Goal: Task Accomplishment & Management: Use online tool/utility

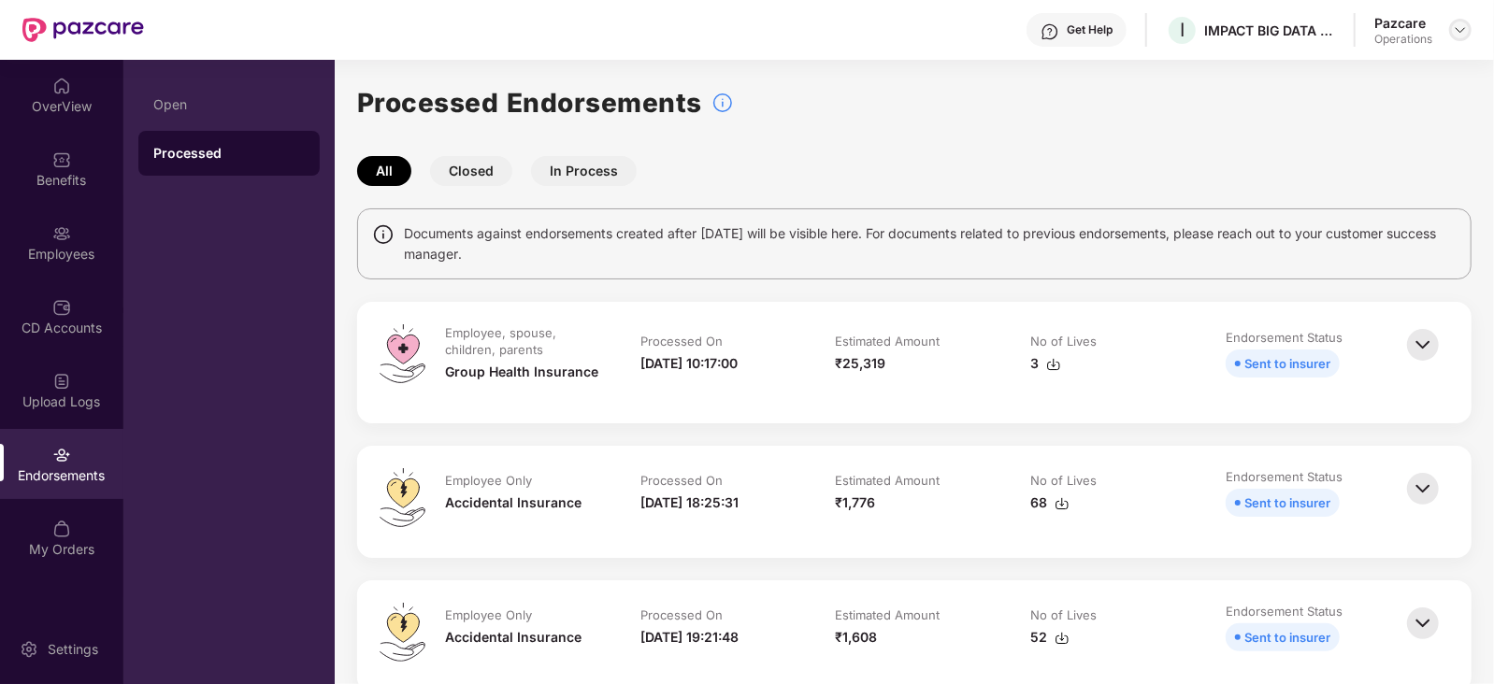
click at [1466, 22] on img at bounding box center [1460, 29] width 15 height 15
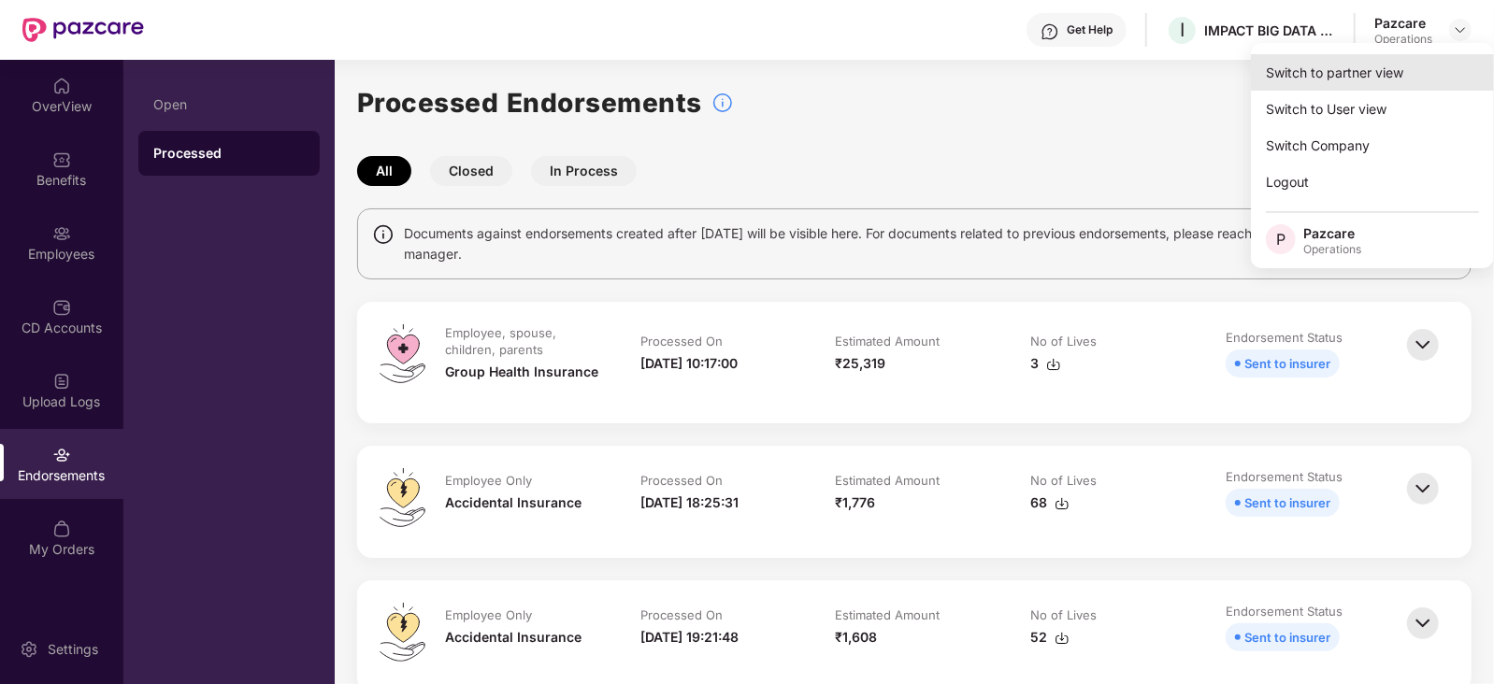
click at [1339, 73] on div "Switch to partner view" at bounding box center [1372, 72] width 243 height 36
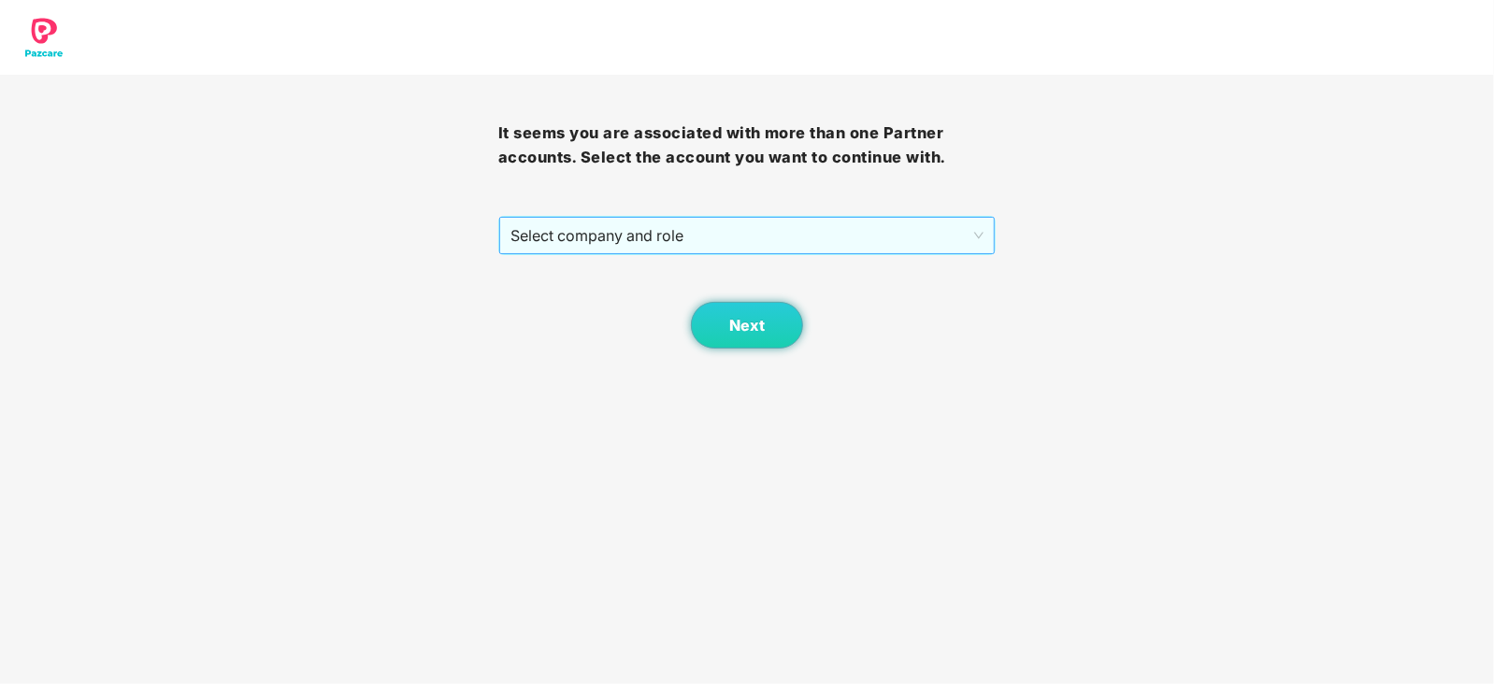
click at [566, 252] on span "Select company and role" at bounding box center [747, 236] width 474 height 36
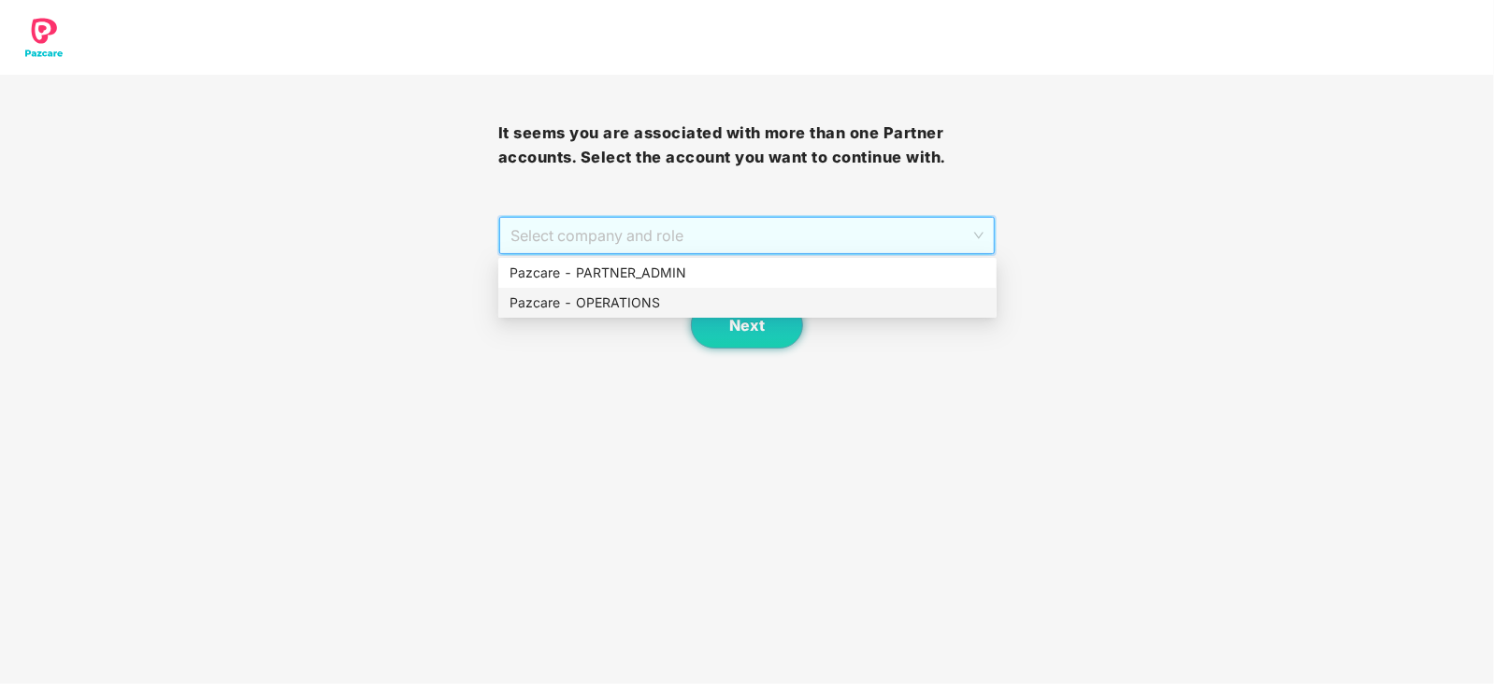
click at [584, 313] on div "Pazcare - OPERATIONS" at bounding box center [747, 303] width 498 height 30
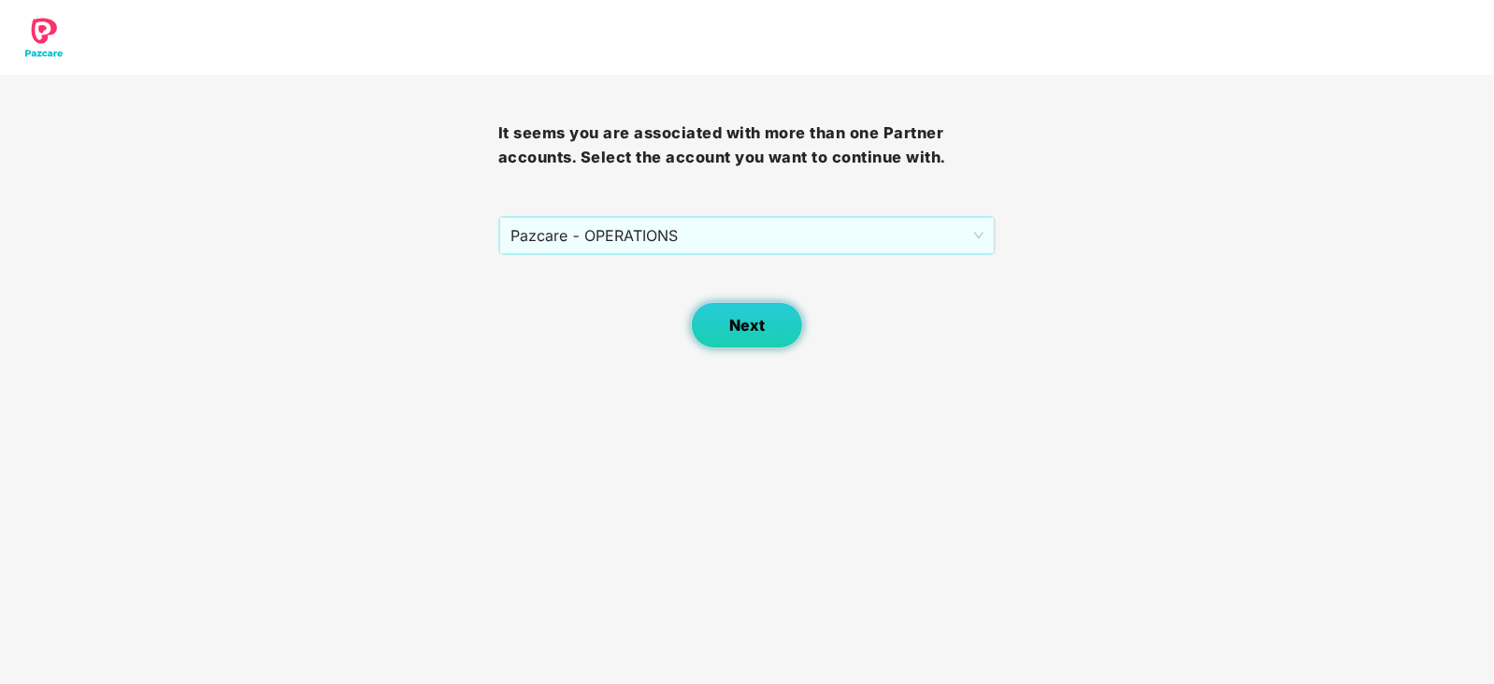
click at [733, 338] on button "Next" at bounding box center [747, 325] width 112 height 47
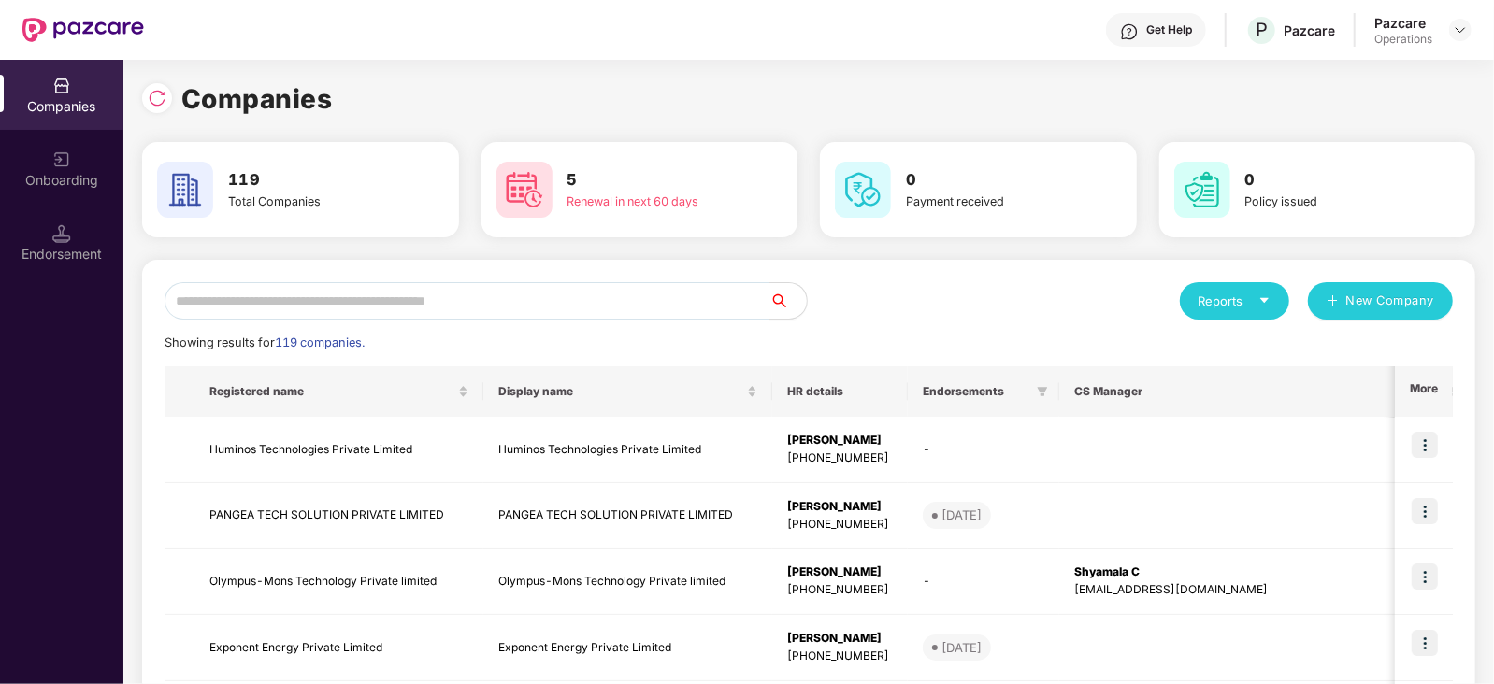
click at [330, 305] on input "text" at bounding box center [467, 300] width 605 height 37
click at [65, 254] on div "Endorsement" at bounding box center [61, 254] width 123 height 19
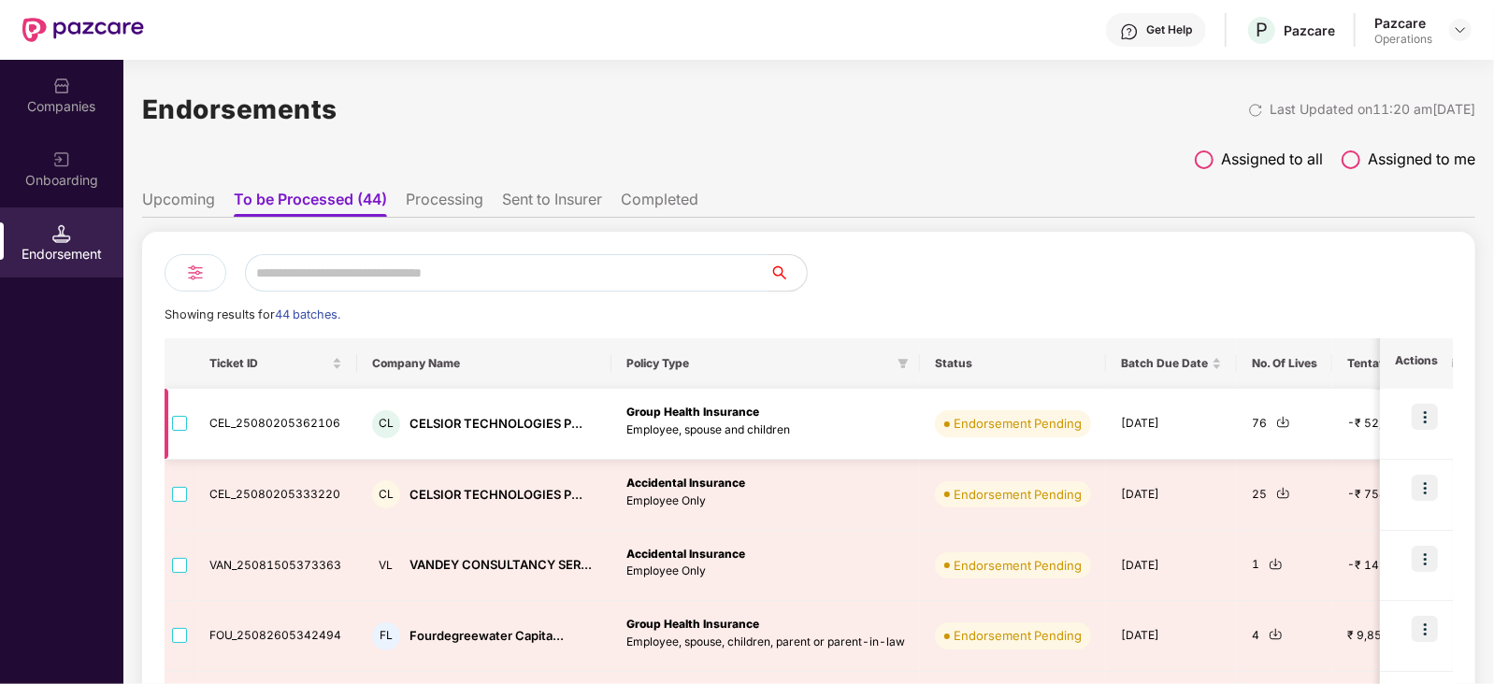
scroll to position [116, 0]
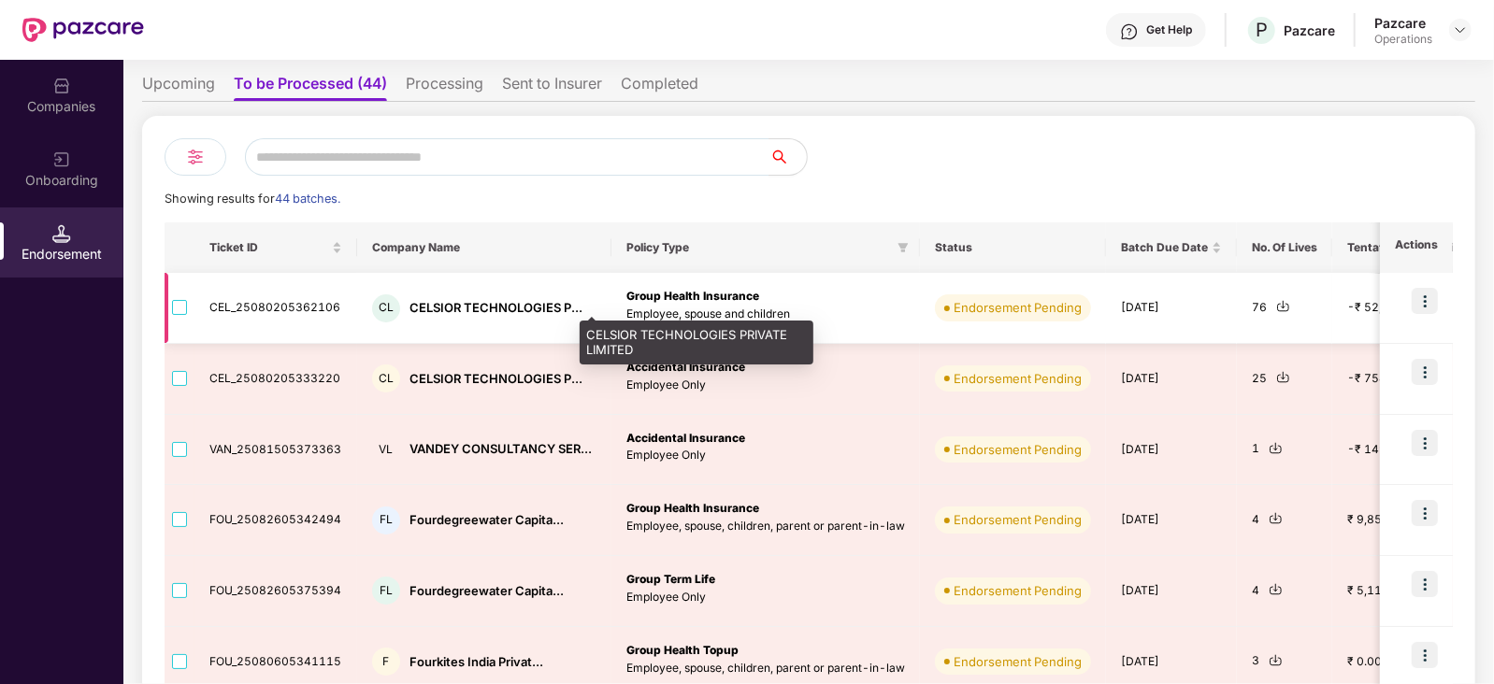
click at [428, 299] on div "CELSIOR TECHNOLOGIES P..." at bounding box center [496, 308] width 173 height 18
copy div "CELSIOR"
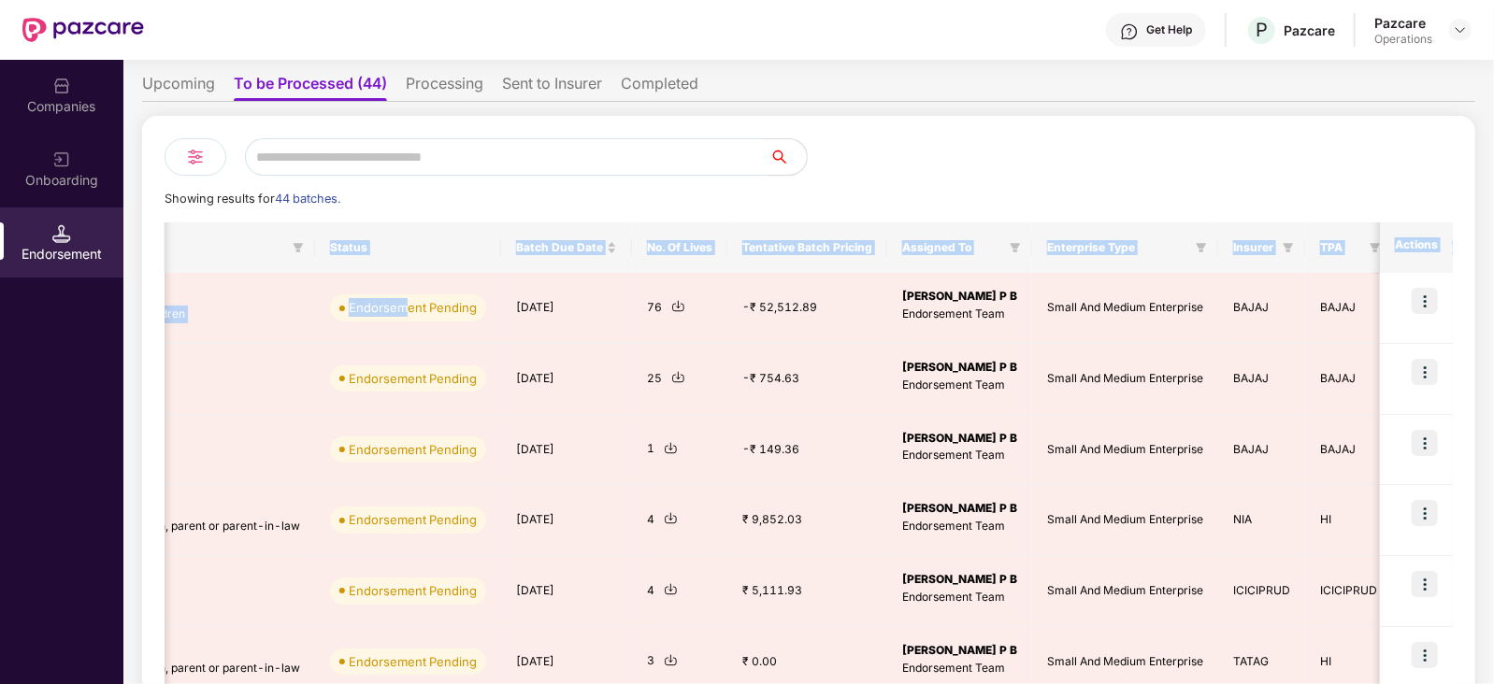
scroll to position [0, 1]
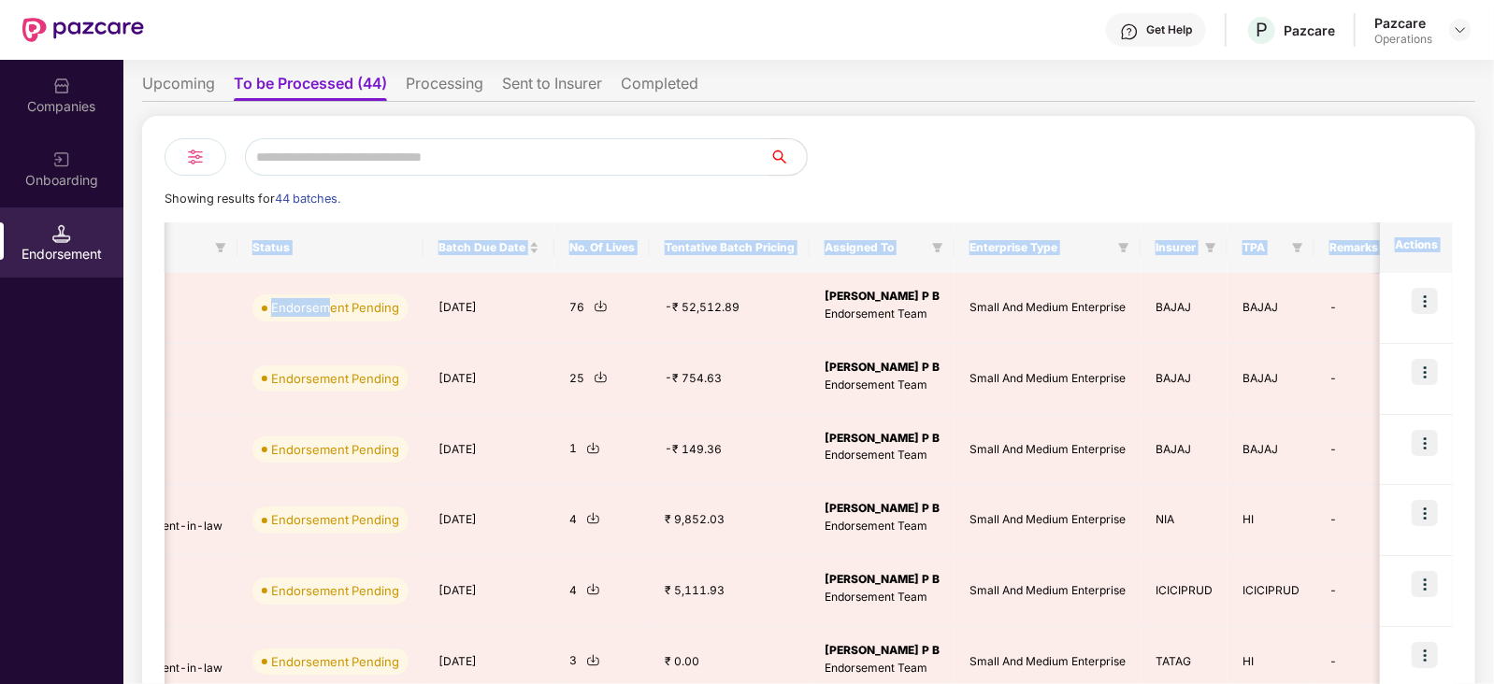
drag, startPoint x: 1008, startPoint y: 306, endPoint x: 1495, endPoint y: 289, distance: 487.4
click at [1493, 289] on html "Get Help P Pazcare Pazcare Operations Companies Onboarding Endorsement Endorsem…" at bounding box center [747, 342] width 1494 height 684
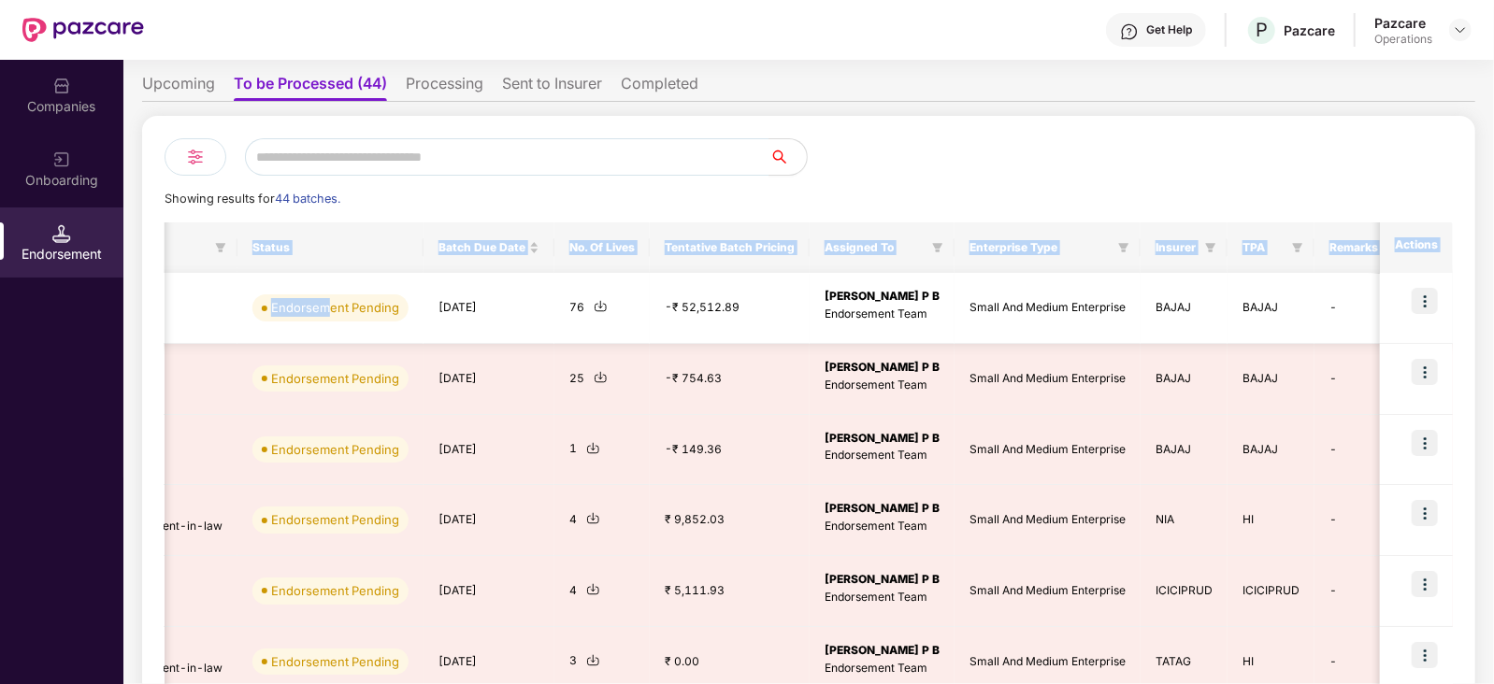
click at [986, 332] on td "Small And Medium Enterprise" at bounding box center [1048, 308] width 186 height 71
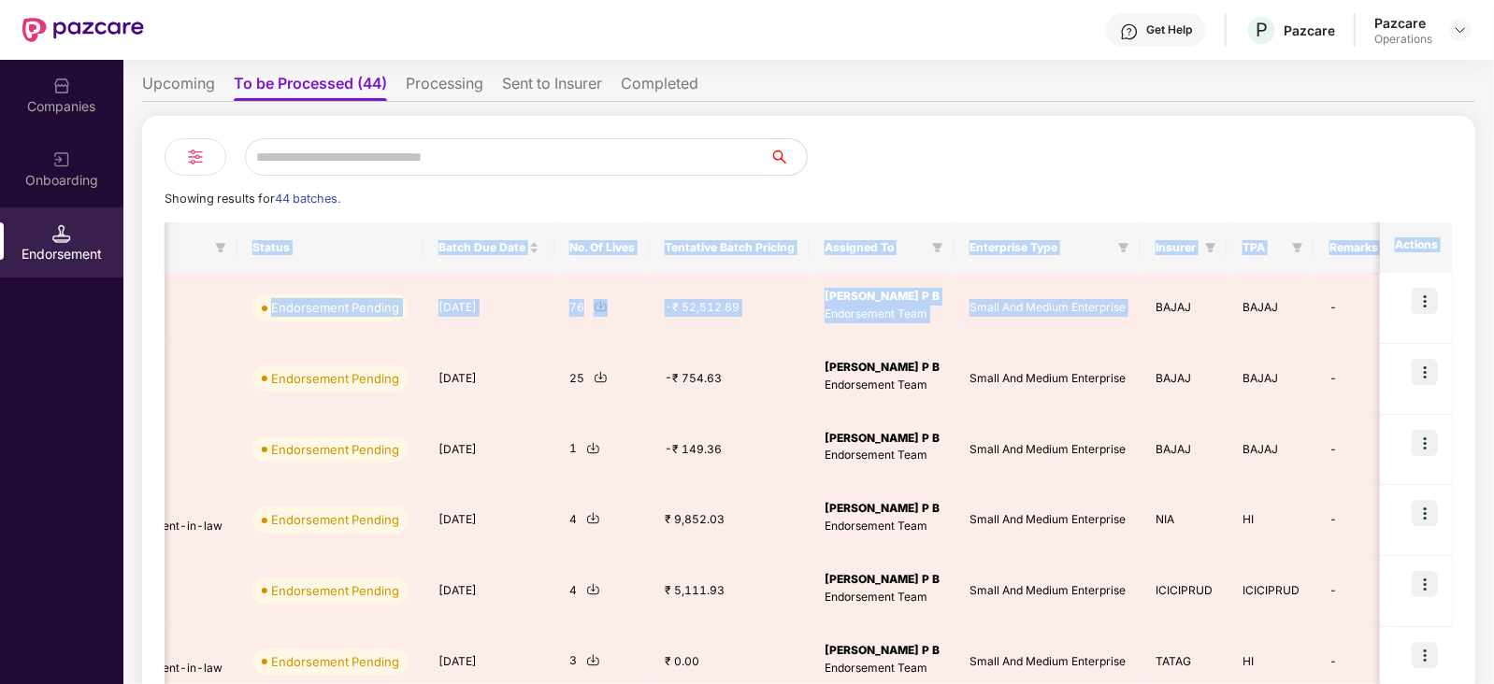
drag, startPoint x: 1145, startPoint y: 309, endPoint x: 1212, endPoint y: 317, distance: 66.8
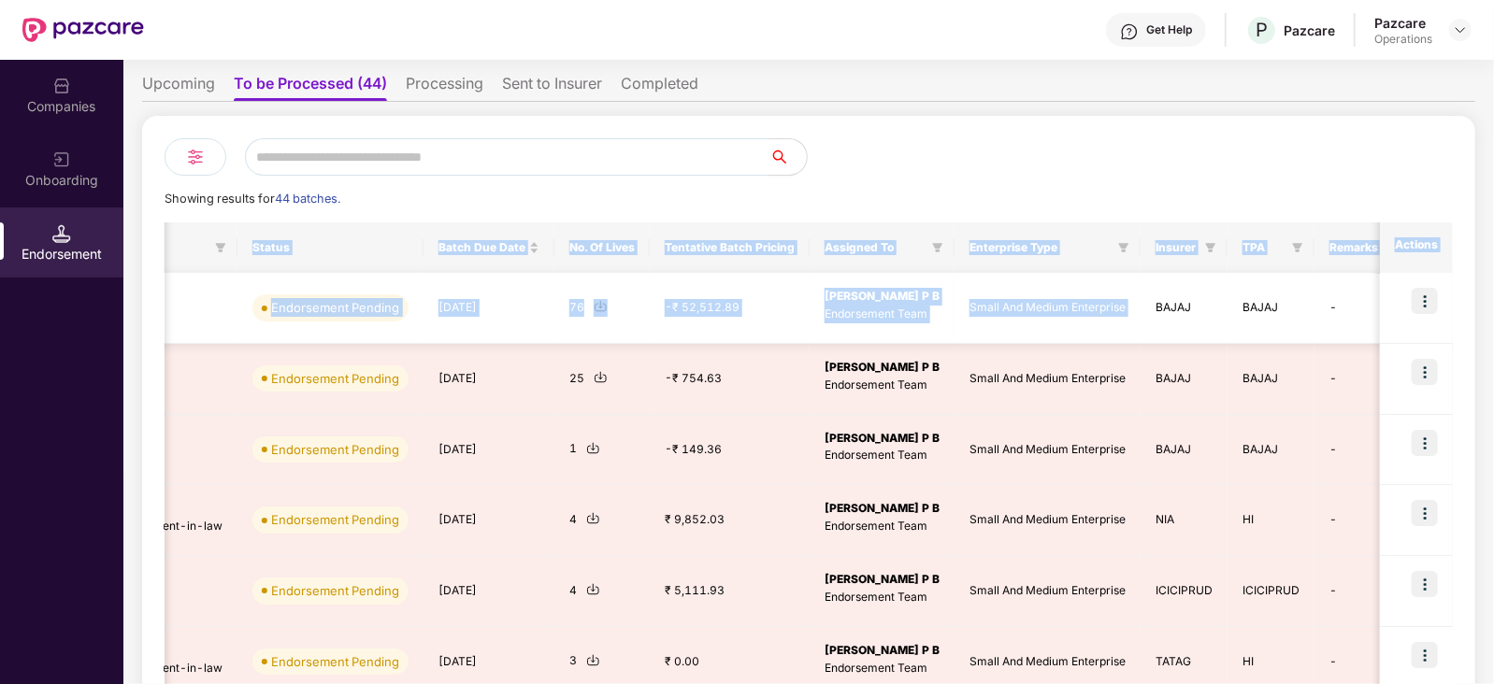
click at [1493, 308] on html "Get Help P Pazcare Pazcare Operations Companies Onboarding Endorsement Endorsem…" at bounding box center [747, 342] width 1494 height 684
click at [1169, 320] on td "BAJAJ" at bounding box center [1184, 308] width 87 height 71
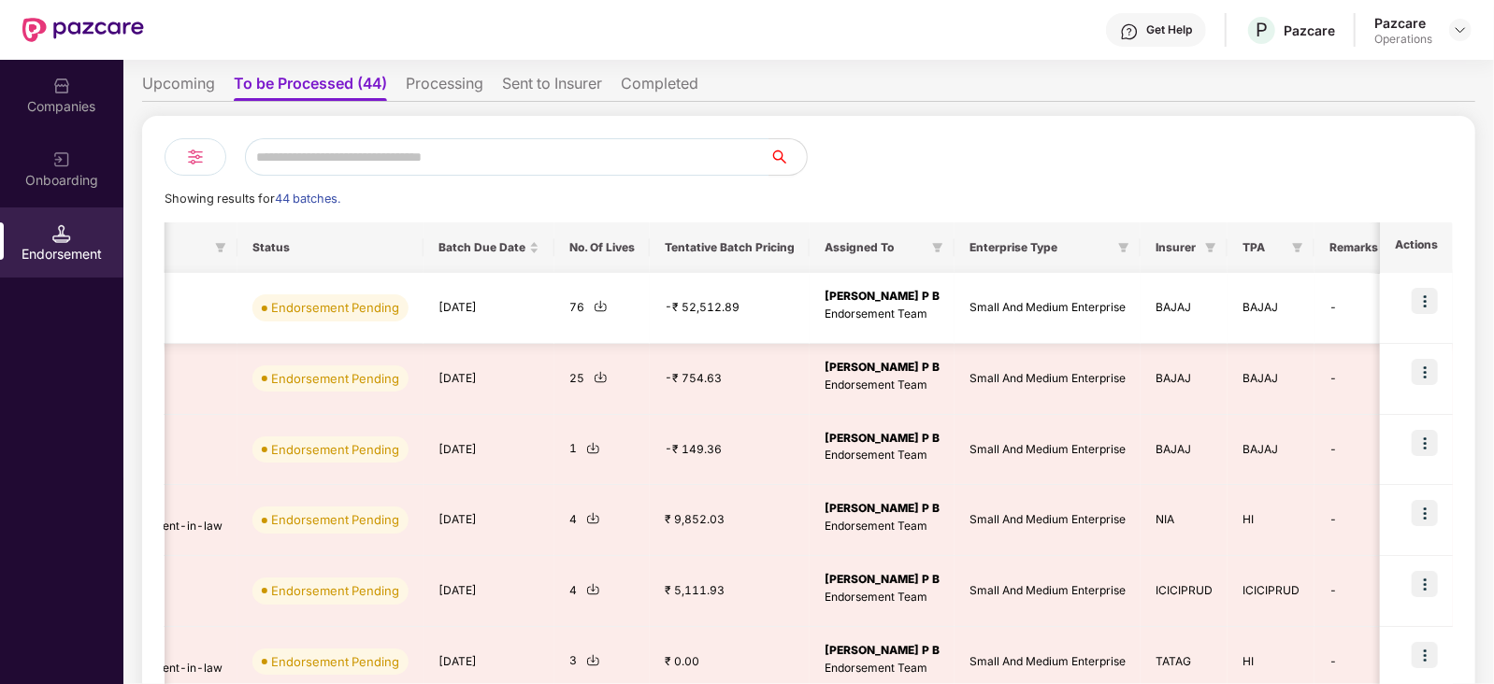
click at [825, 315] on p "Endorsement Team" at bounding box center [882, 315] width 115 height 18
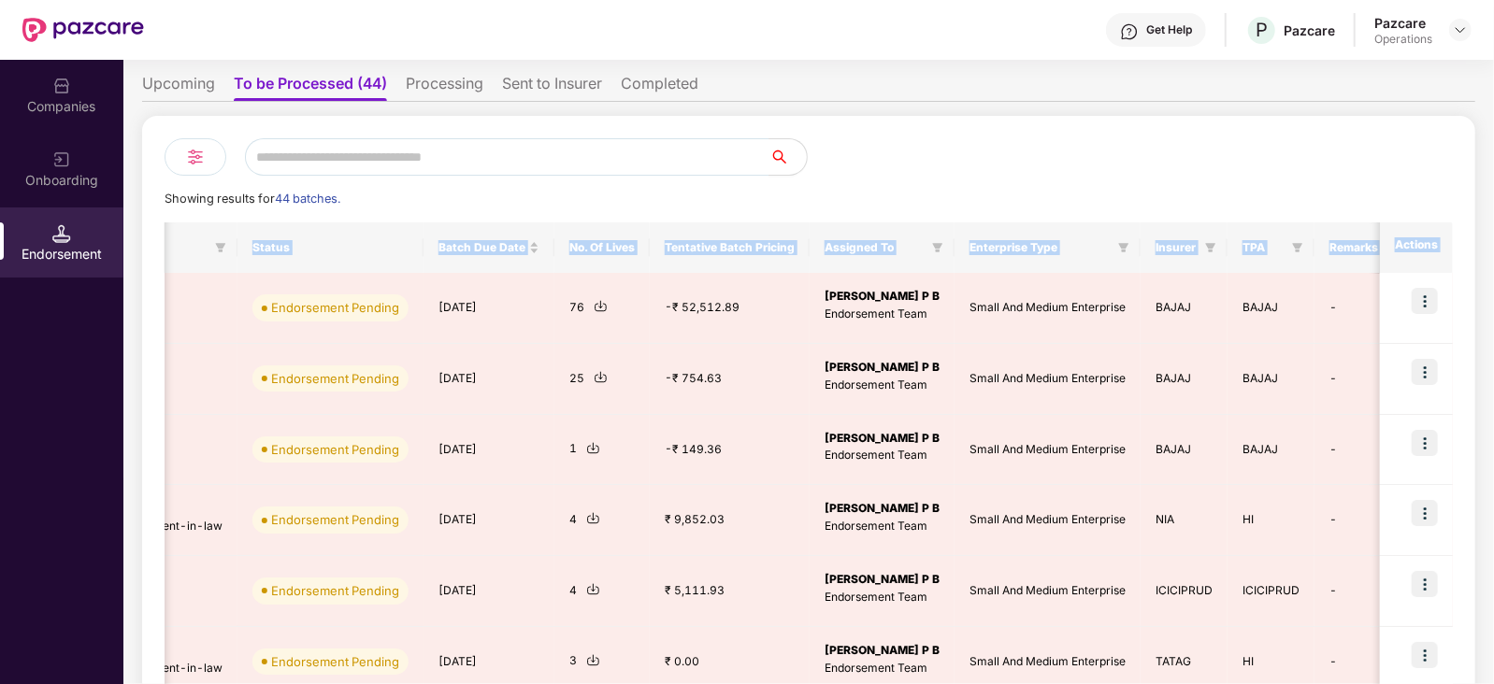
drag, startPoint x: 535, startPoint y: 310, endPoint x: 1495, endPoint y: 321, distance: 960.3
click at [1493, 321] on html "Get Help P Pazcare Pazcare Operations Companies Onboarding Endorsement Endorsem…" at bounding box center [747, 342] width 1494 height 684
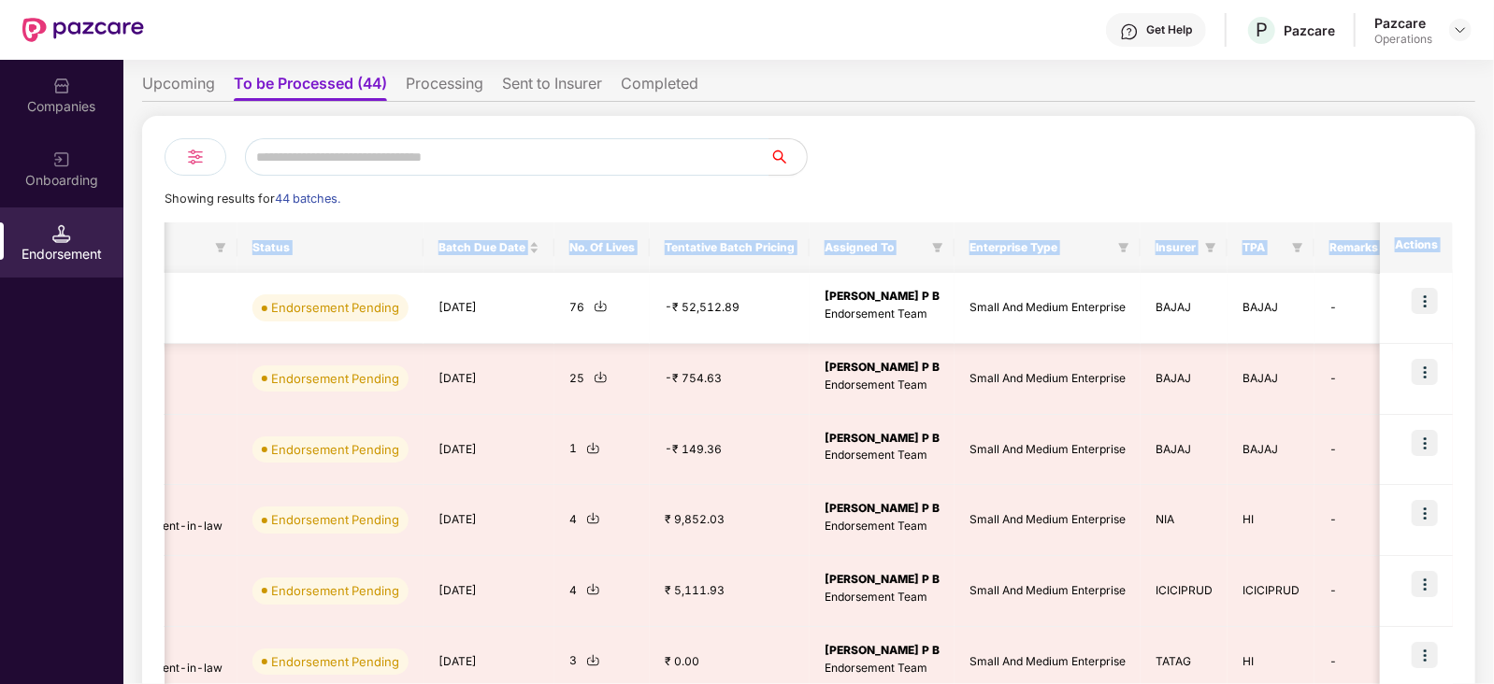
click at [1423, 304] on img at bounding box center [1425, 301] width 26 height 26
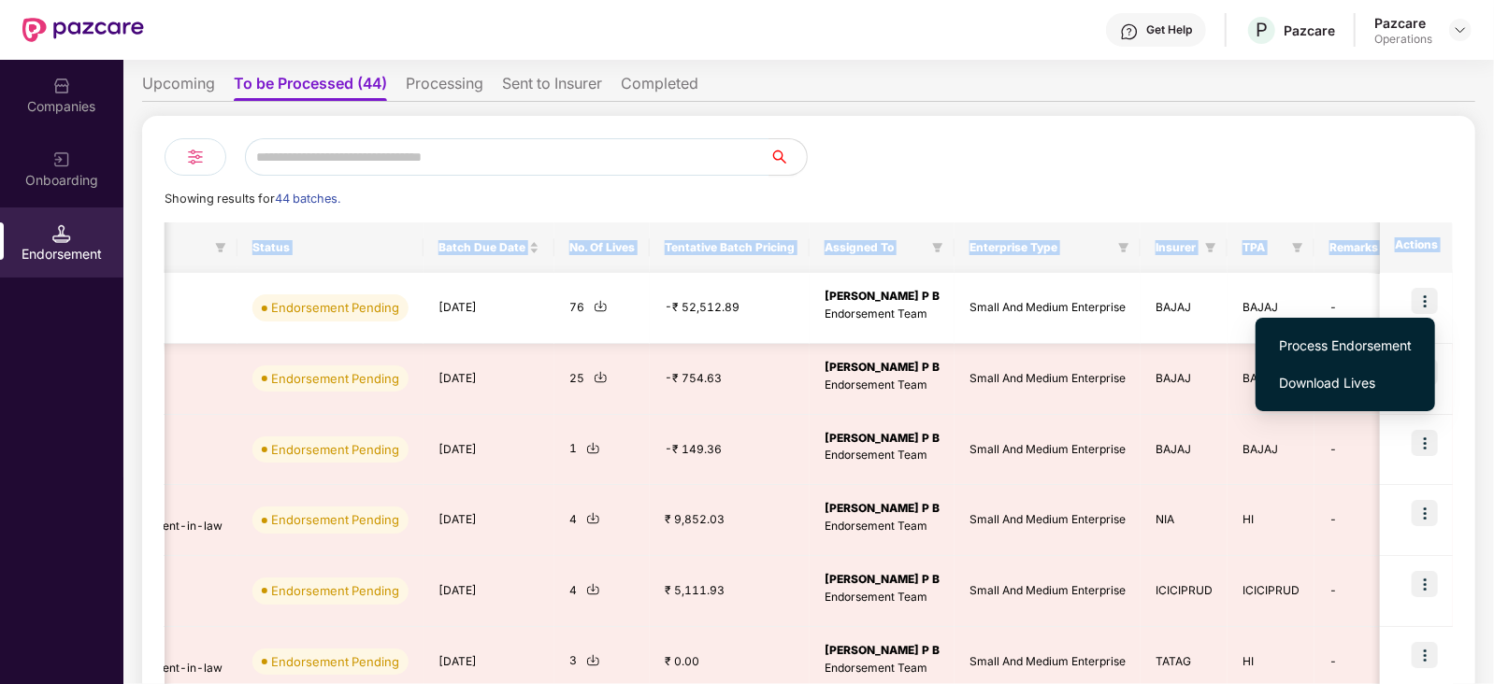
click at [734, 309] on td "-₹ 52,512.89" at bounding box center [730, 308] width 160 height 71
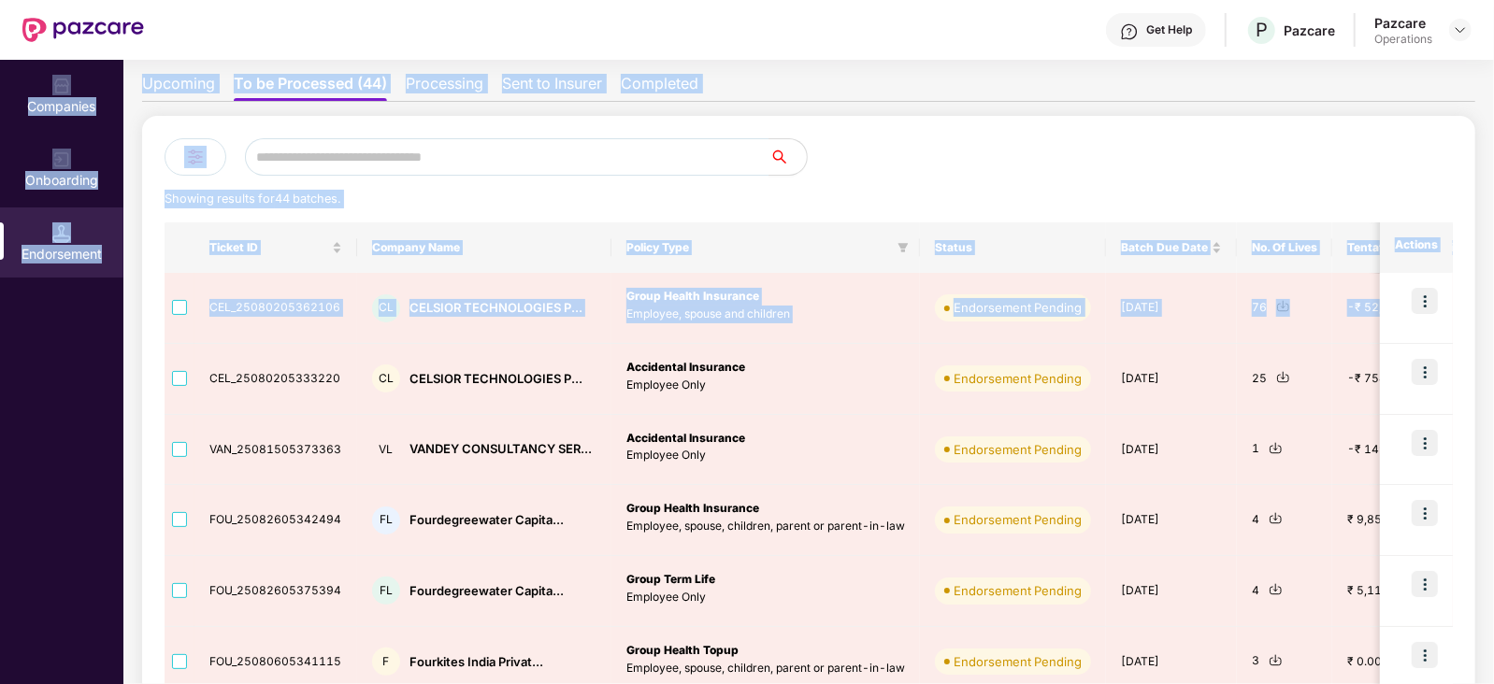
scroll to position [0, 0]
drag, startPoint x: 802, startPoint y: 291, endPoint x: 151, endPoint y: 309, distance: 651.9
click at [47, 294] on div "Companies Onboarding Endorsement Endorsements Last Updated on 11:20 am[DATE] As…" at bounding box center [747, 372] width 1494 height 625
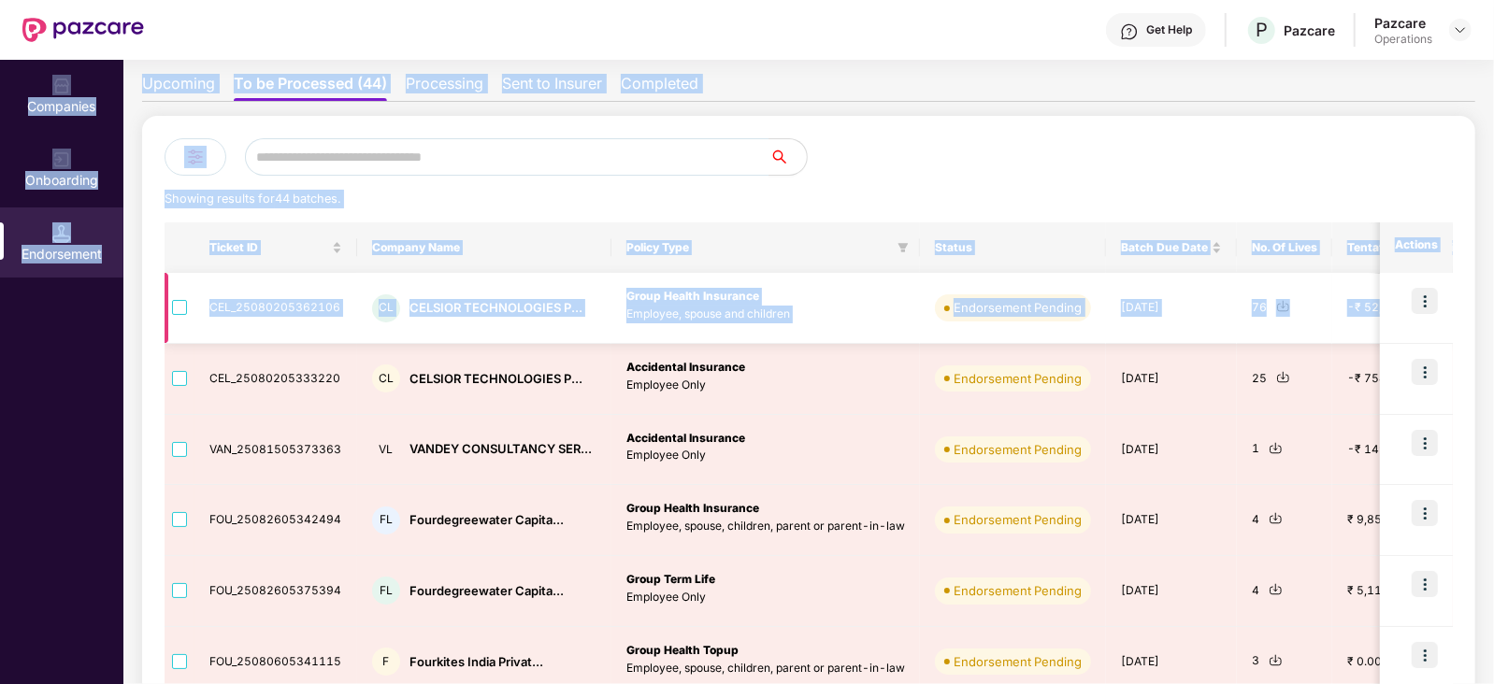
drag, startPoint x: 238, startPoint y: 317, endPoint x: 385, endPoint y: 320, distance: 146.8
click at [239, 318] on td "CEL_25080205362106" at bounding box center [275, 308] width 163 height 71
click at [410, 320] on div "CL CELSIOR TECHNOLOGIES P..." at bounding box center [484, 309] width 224 height 28
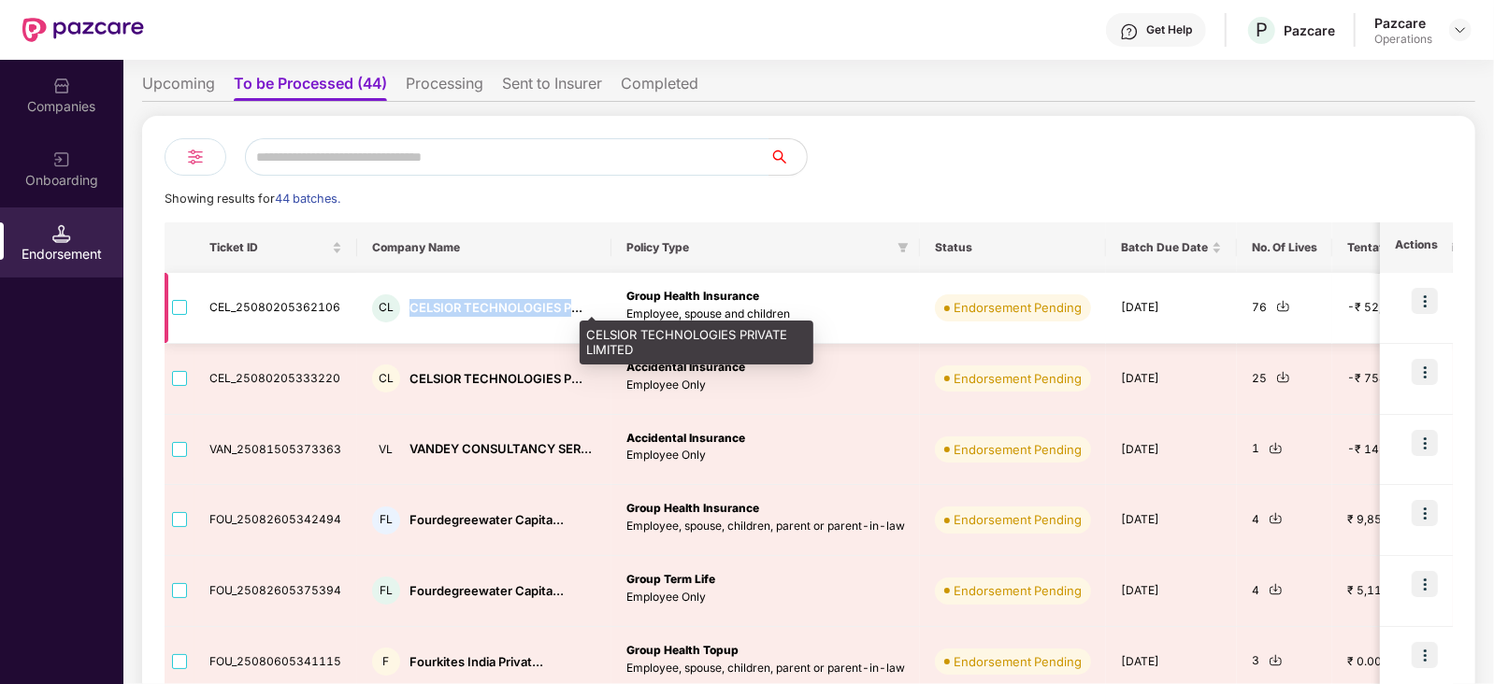
drag, startPoint x: 410, startPoint y: 308, endPoint x: 568, endPoint y: 309, distance: 158.9
click at [568, 309] on div "CELSIOR TECHNOLOGIES P..." at bounding box center [496, 308] width 173 height 18
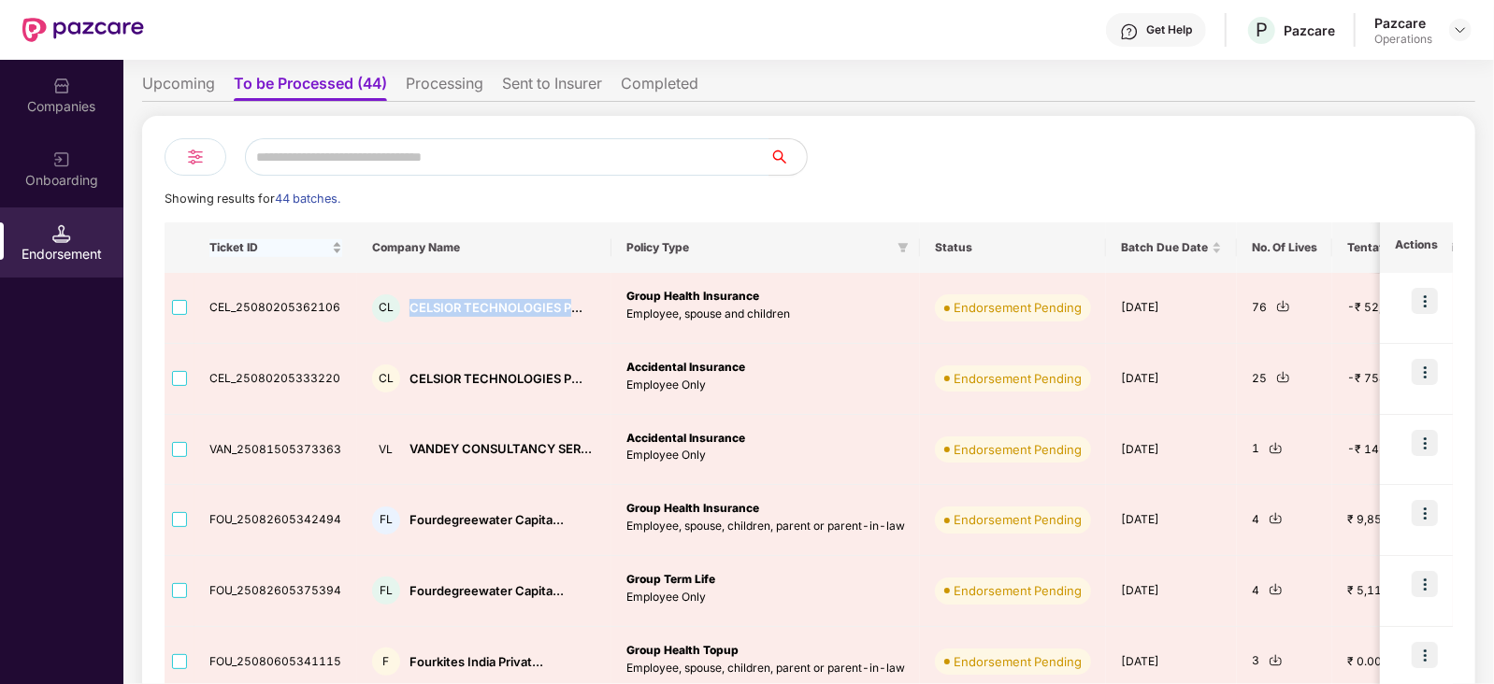
copy div "CELSIOR TECHNOLOGIES P"
click at [39, 83] on div "Companies" at bounding box center [61, 95] width 123 height 70
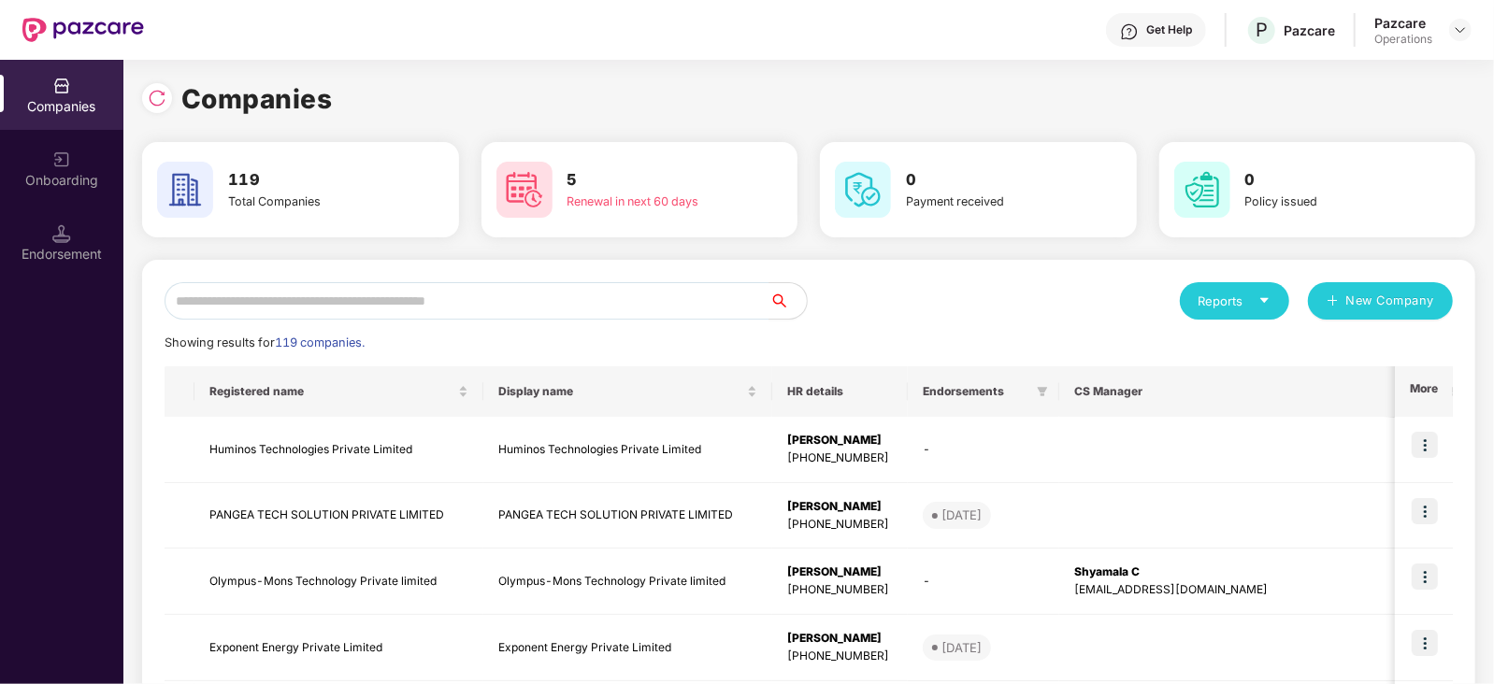
click at [258, 309] on input "text" at bounding box center [467, 300] width 605 height 37
paste input "**********"
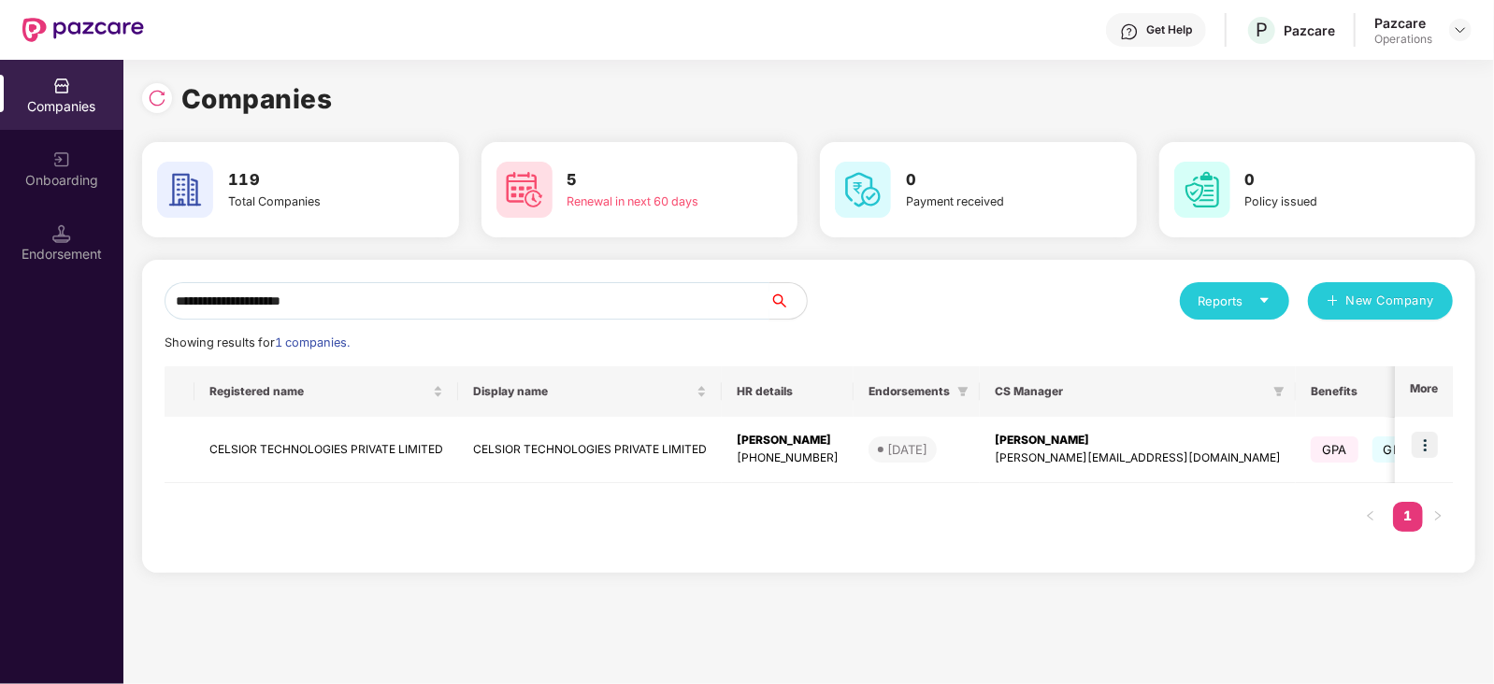
type input "**********"
click at [1426, 450] on img at bounding box center [1425, 445] width 26 height 26
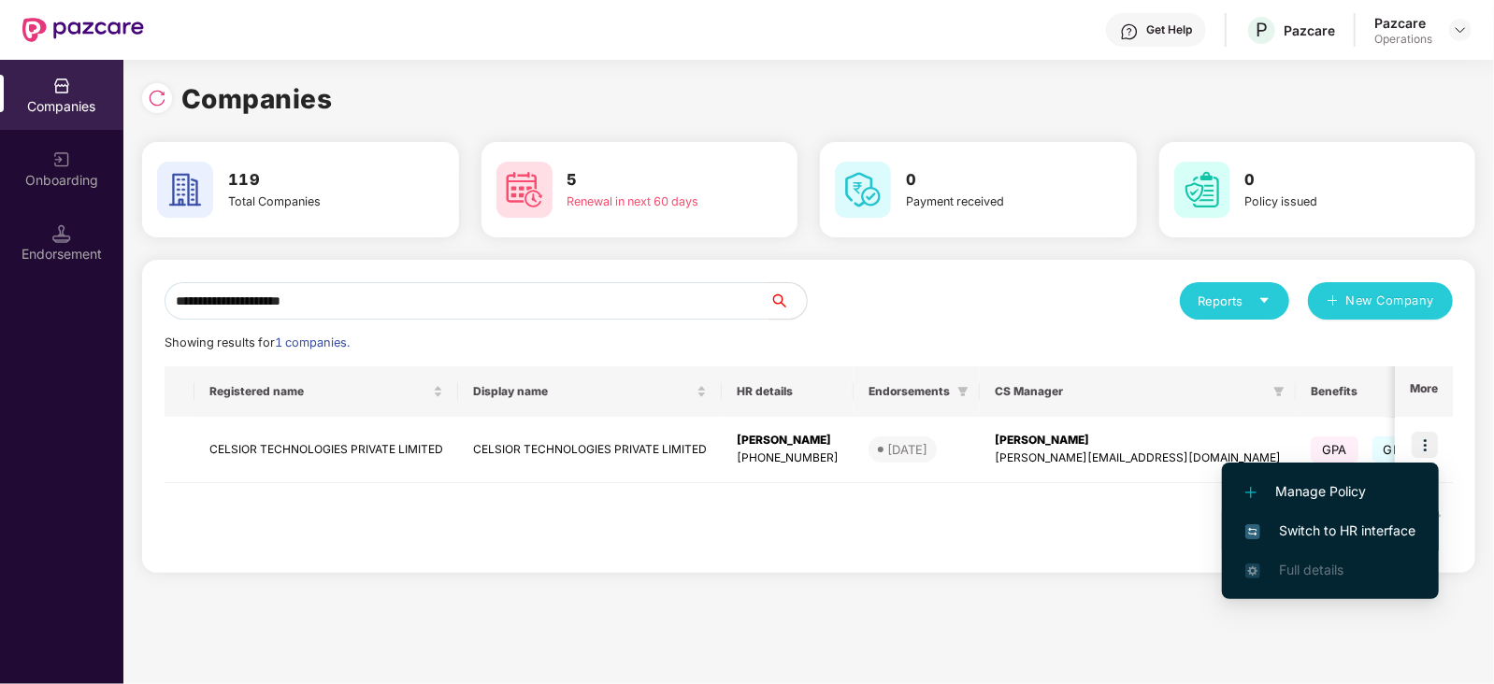
click at [1384, 530] on span "Switch to HR interface" at bounding box center [1330, 531] width 170 height 21
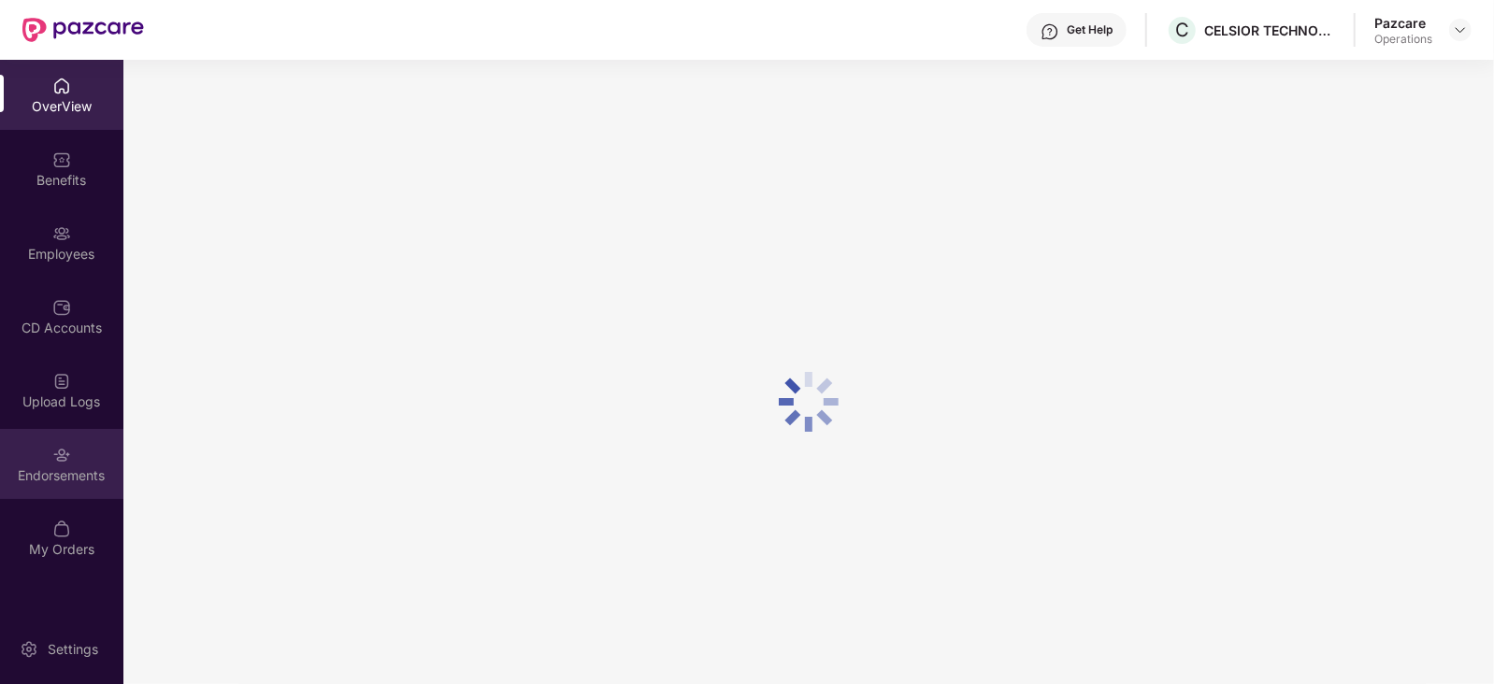
click at [61, 483] on div "Endorsements" at bounding box center [61, 476] width 123 height 19
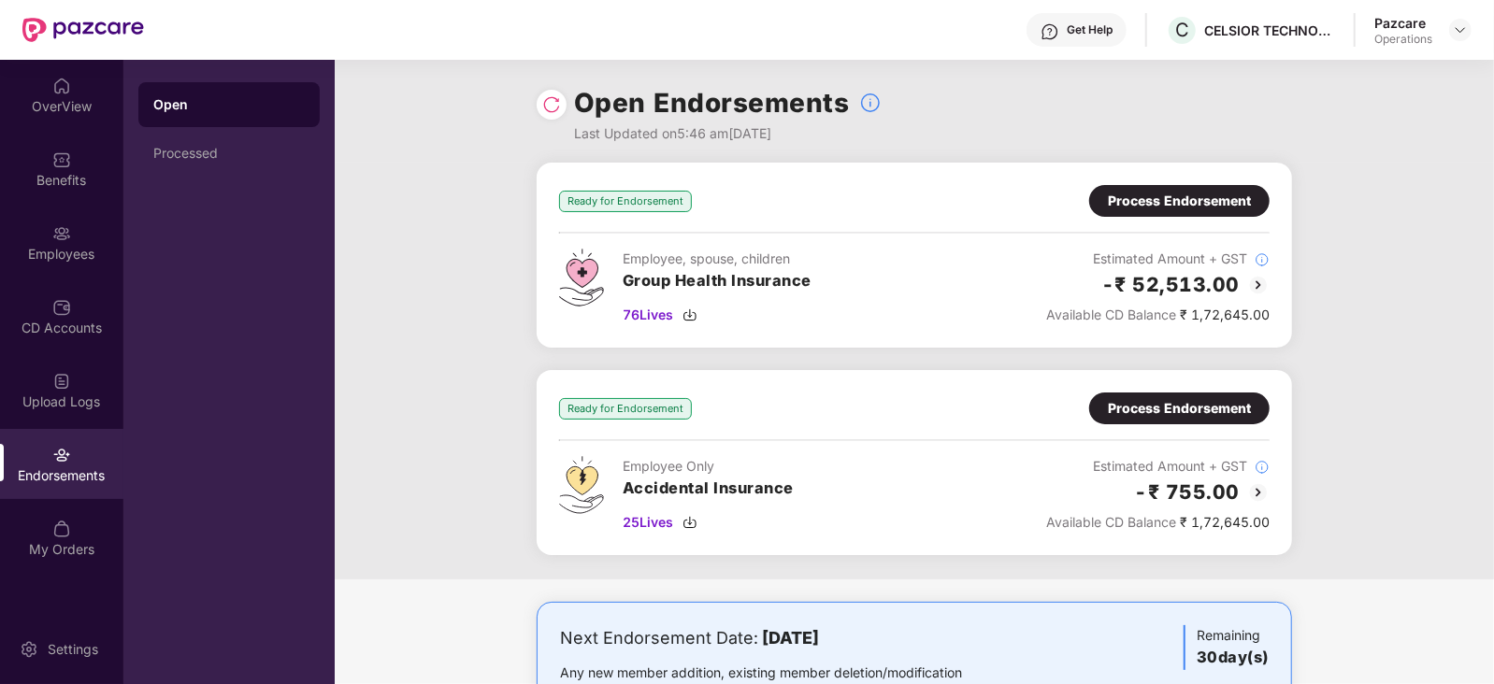
click at [1194, 205] on div "Process Endorsement" at bounding box center [1179, 201] width 143 height 21
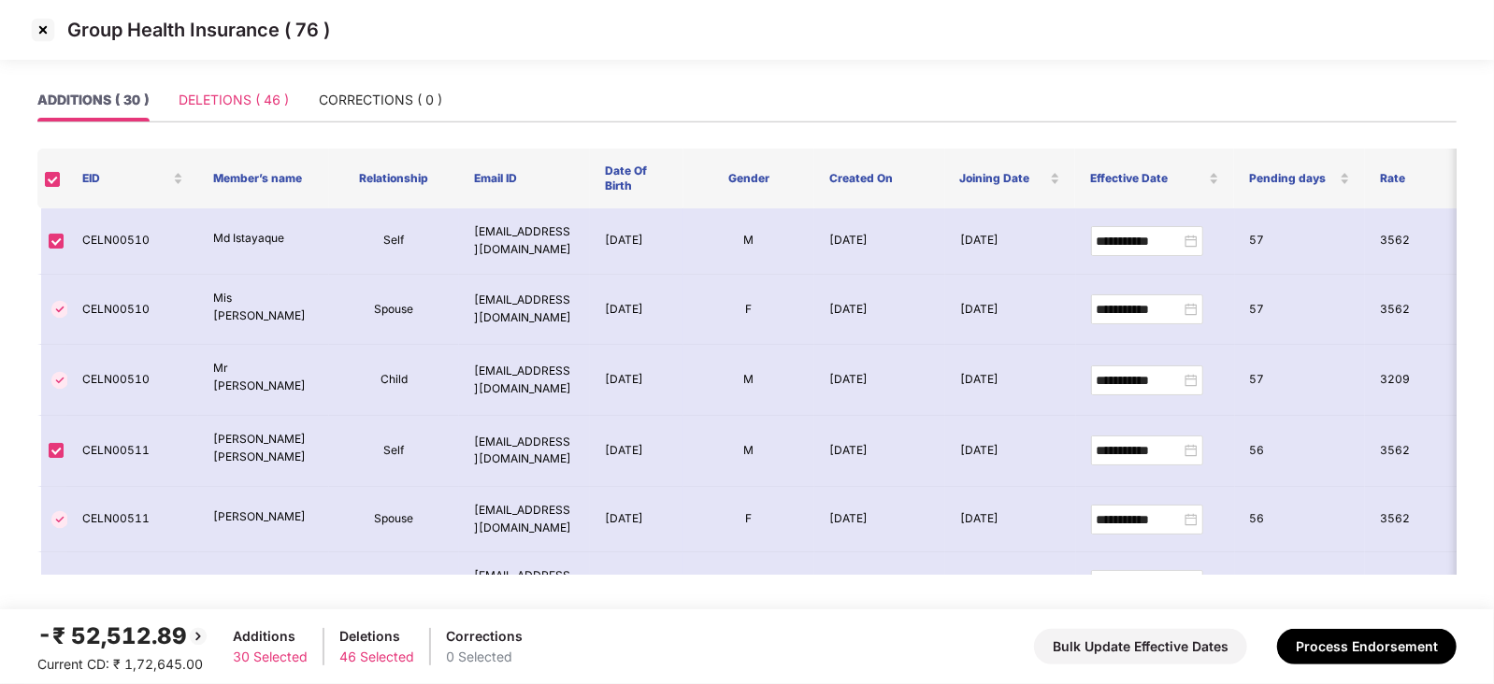
click at [239, 114] on div "DELETIONS ( 46 )" at bounding box center [234, 100] width 110 height 43
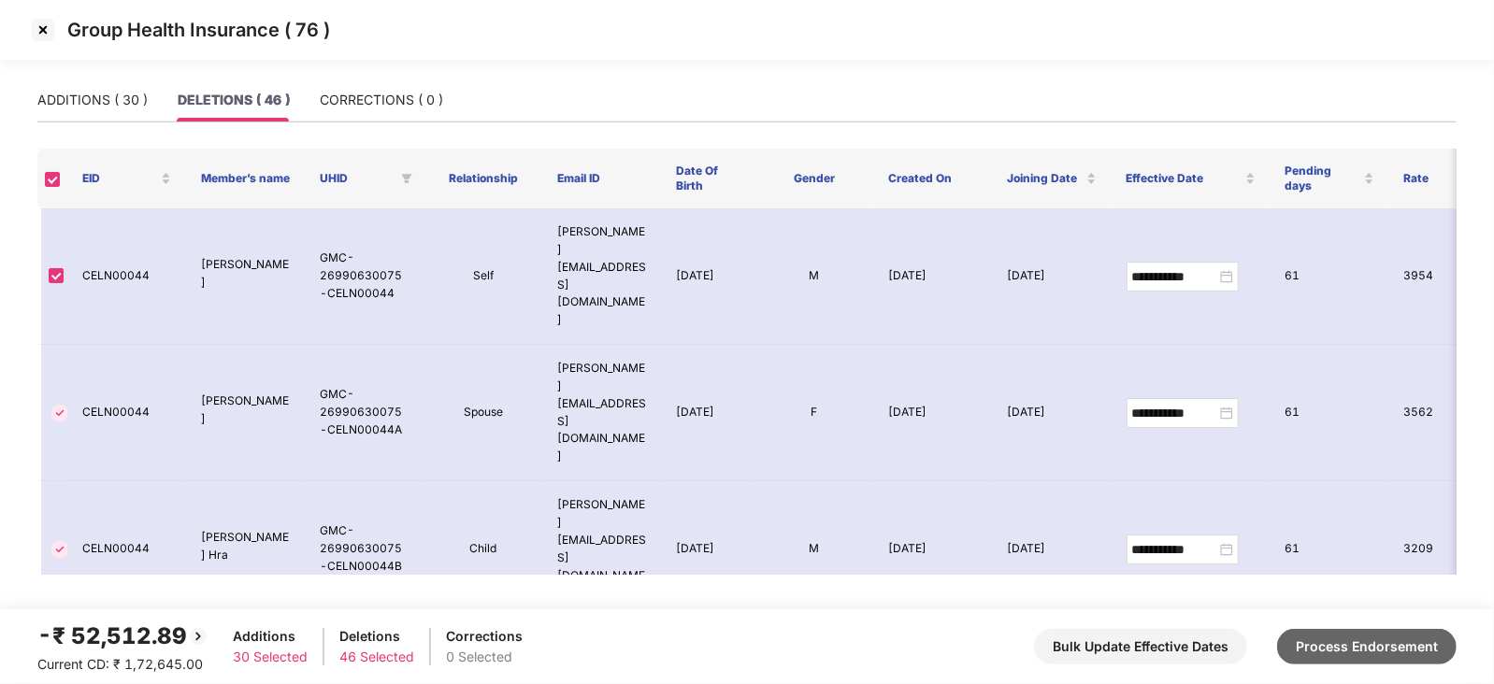
click at [1337, 647] on button "Process Endorsement" at bounding box center [1367, 647] width 180 height 36
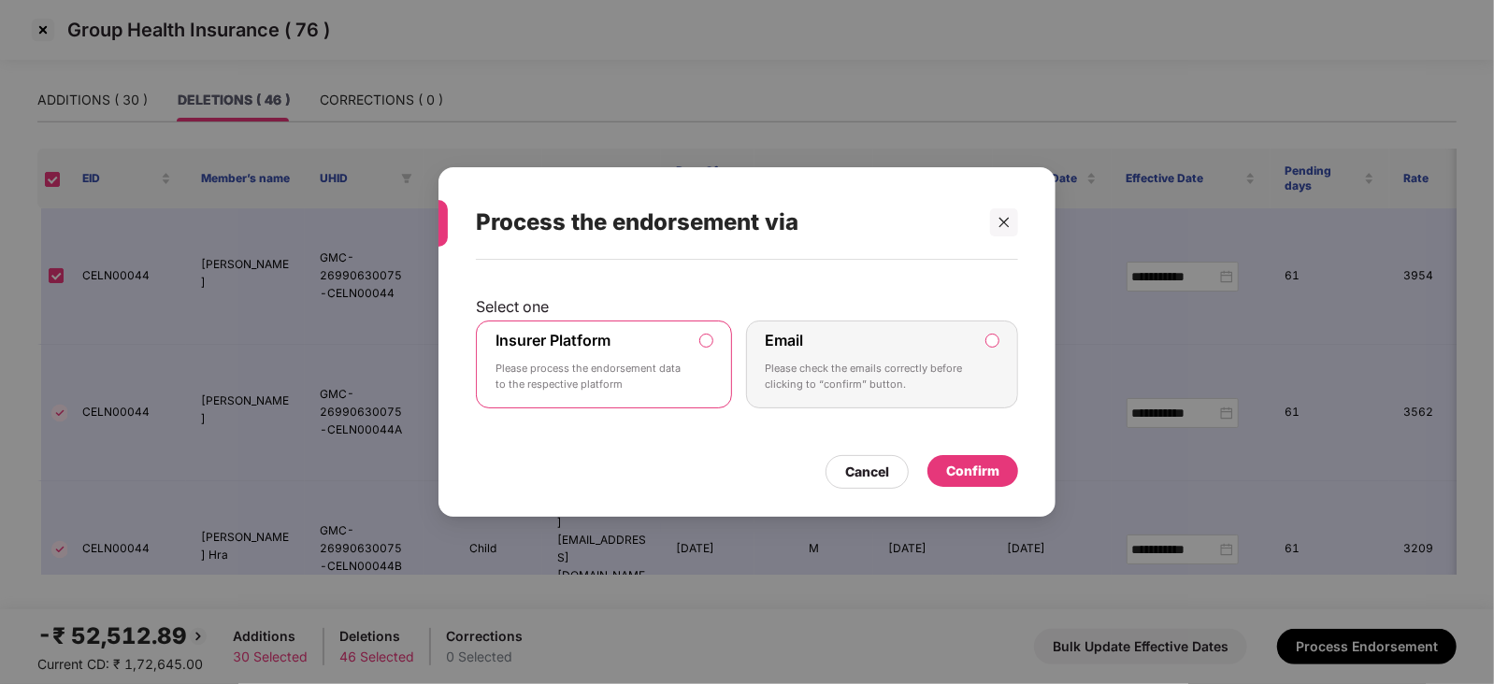
click at [980, 464] on div "Confirm" at bounding box center [972, 471] width 53 height 21
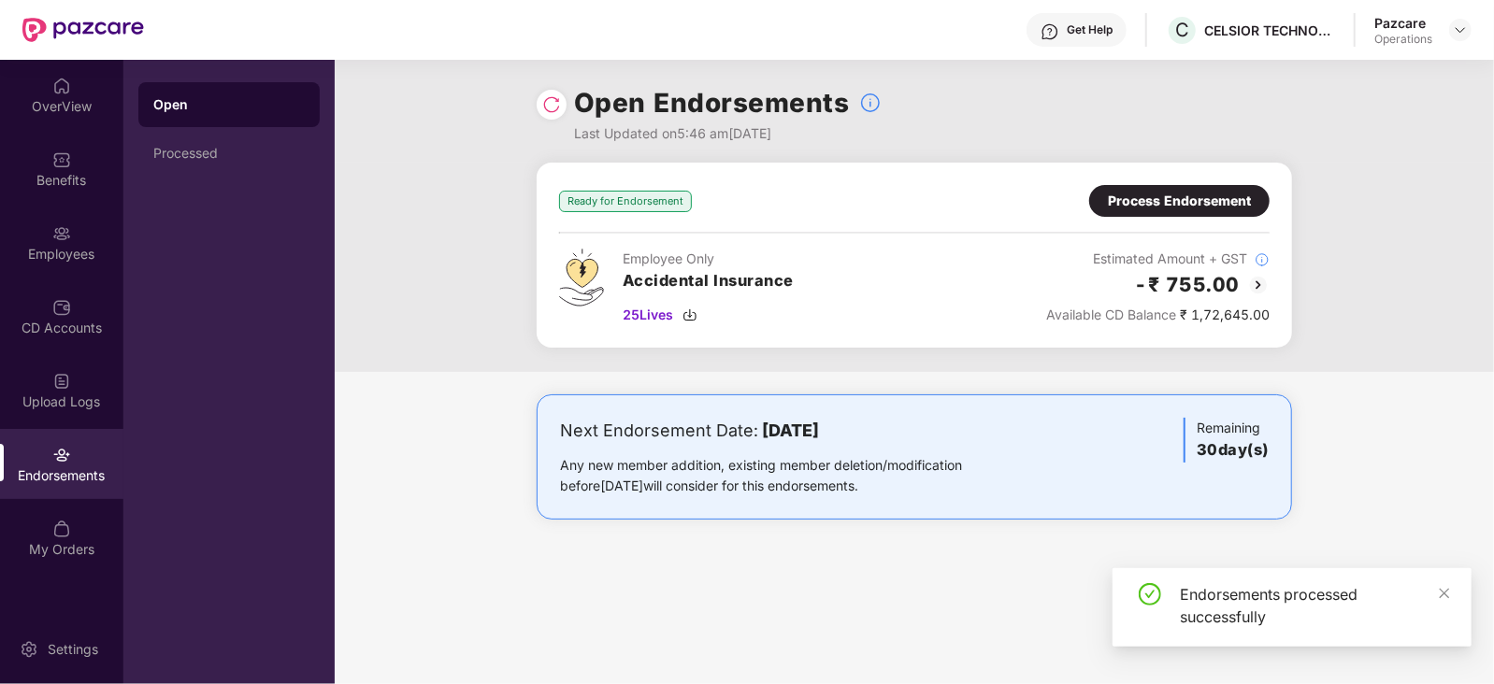
click at [1141, 201] on div "Process Endorsement" at bounding box center [1179, 201] width 143 height 21
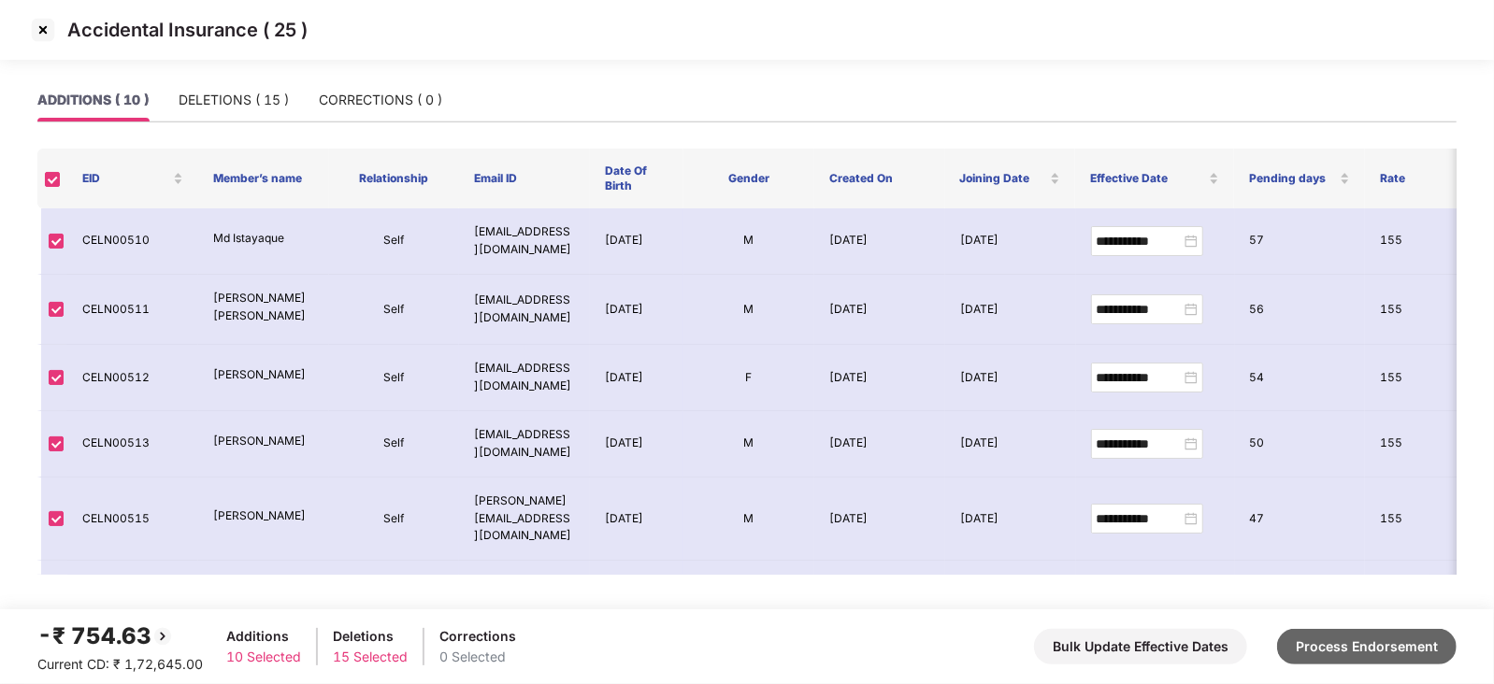
click at [1358, 652] on button "Process Endorsement" at bounding box center [1367, 647] width 180 height 36
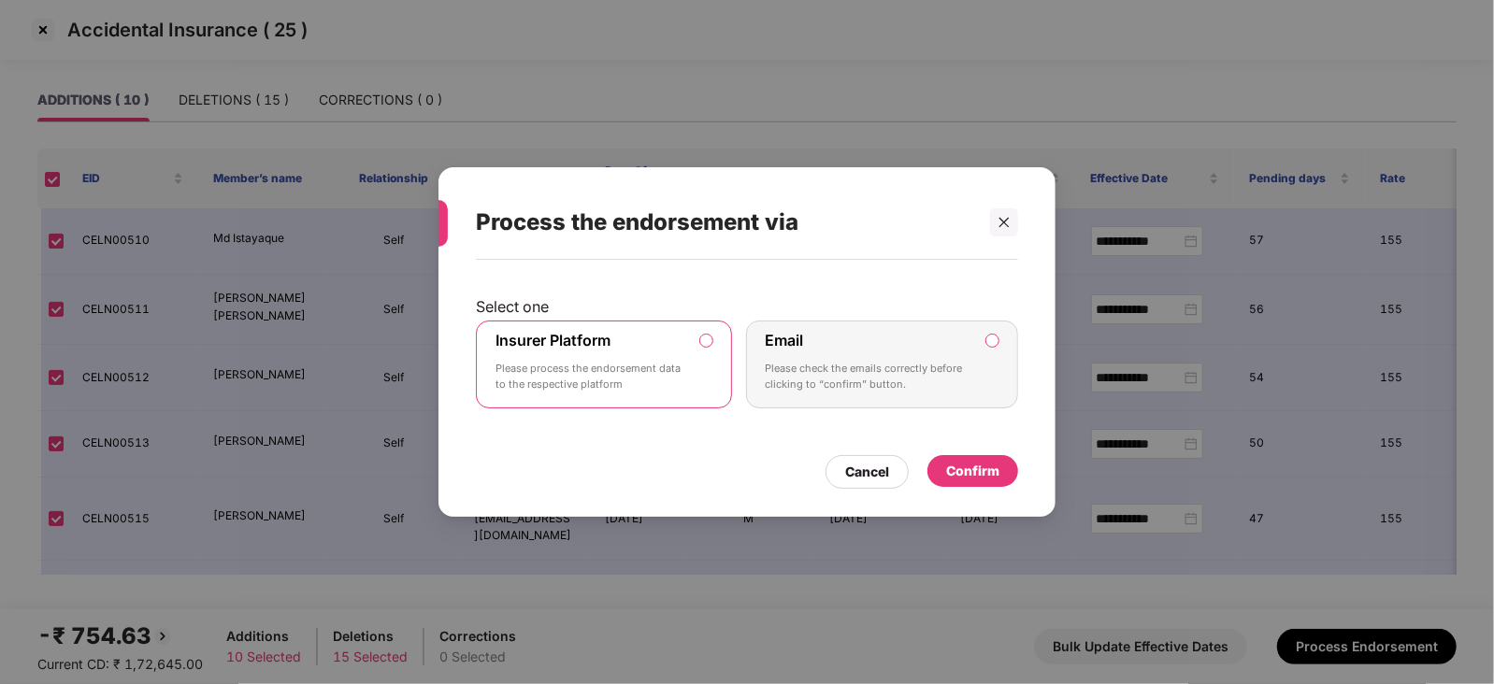
click at [964, 474] on div "Confirm" at bounding box center [972, 471] width 53 height 21
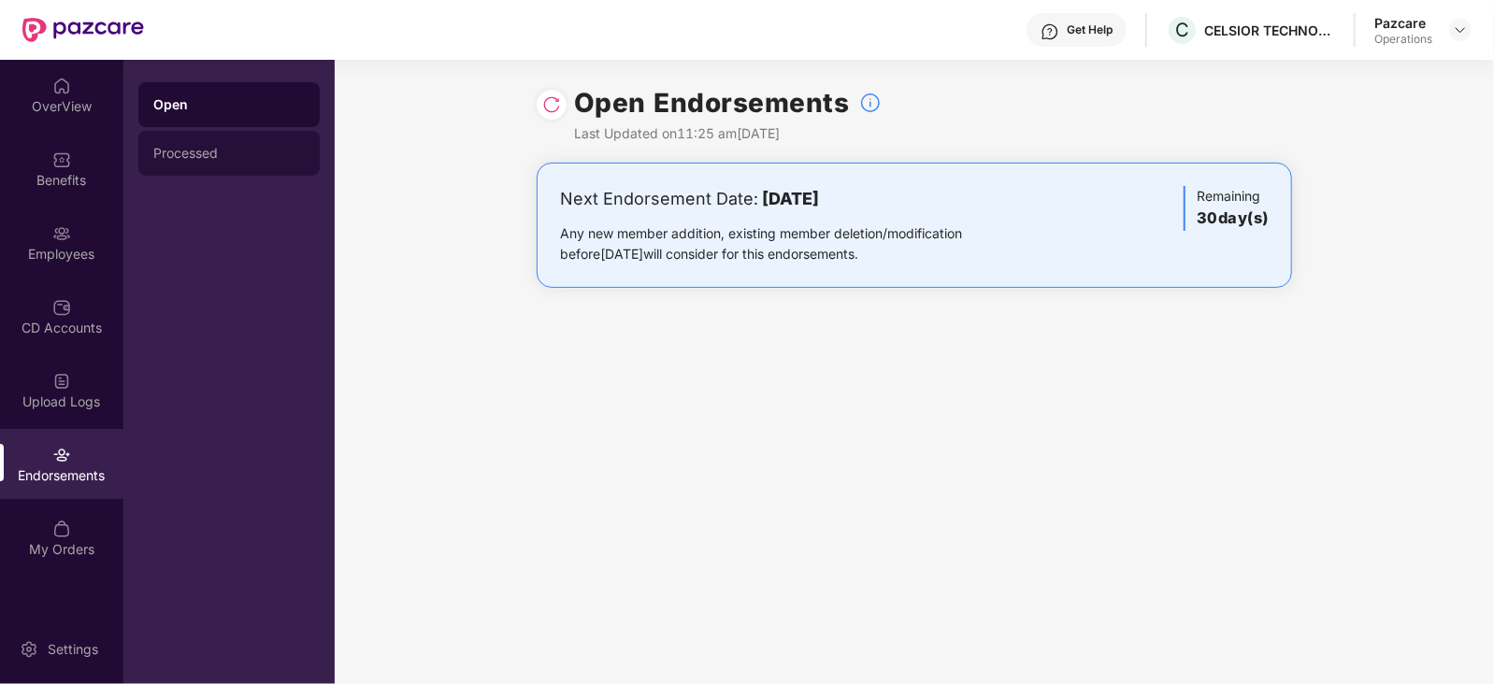
click at [219, 155] on div "Processed" at bounding box center [228, 153] width 151 height 15
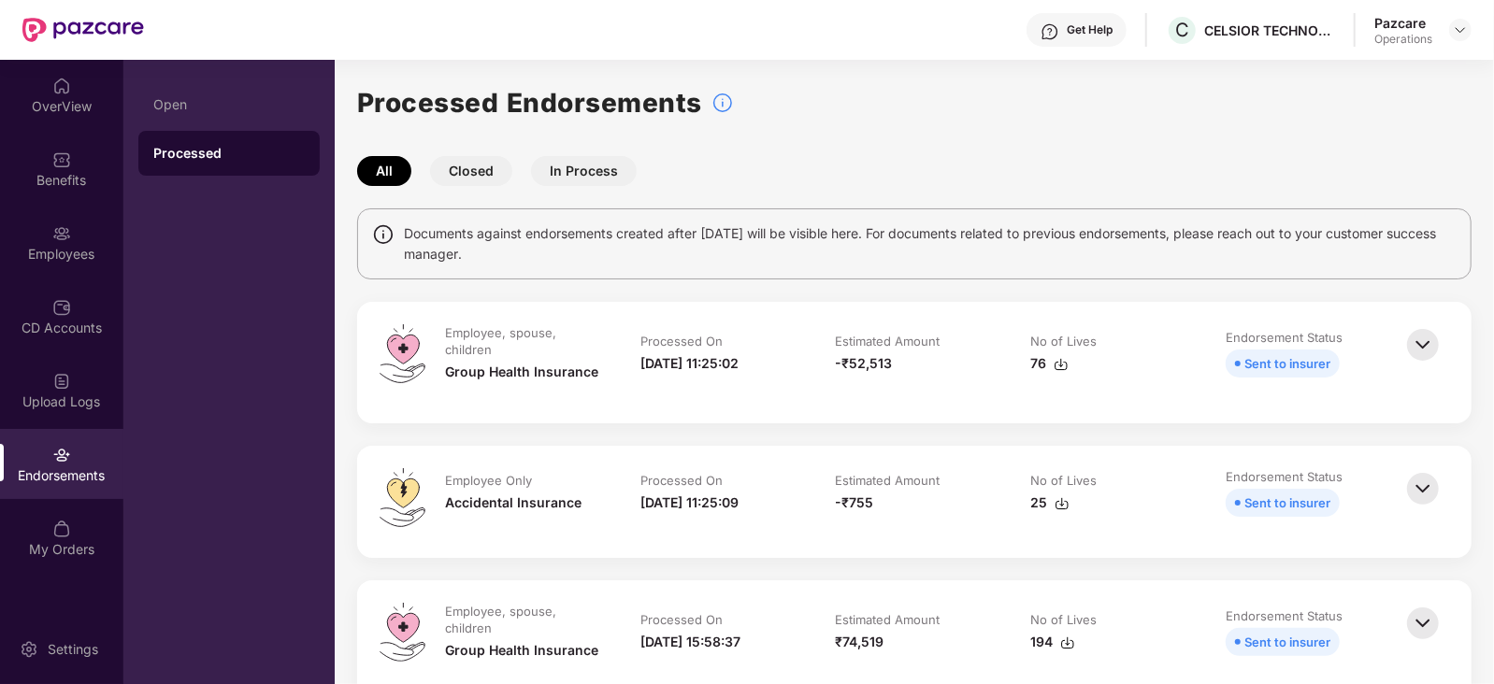
click at [1062, 365] on img at bounding box center [1061, 364] width 15 height 15
click at [1057, 509] on img at bounding box center [1062, 503] width 15 height 15
